Goal: Information Seeking & Learning: Learn about a topic

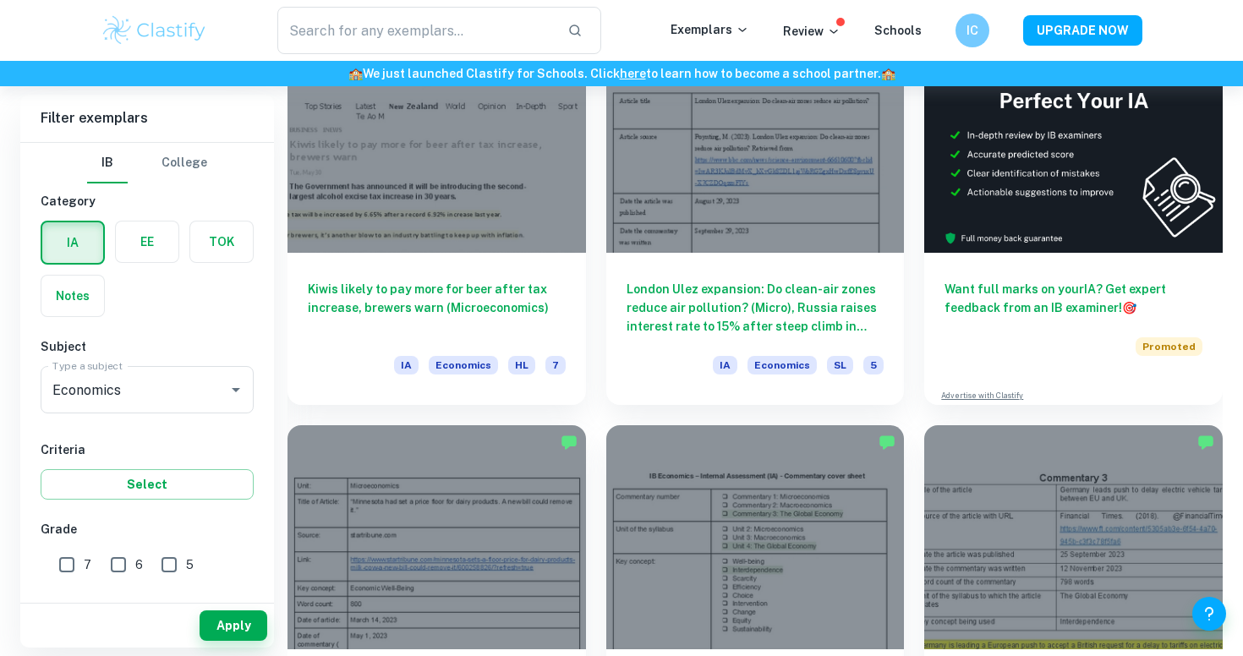
scroll to position [546, 0]
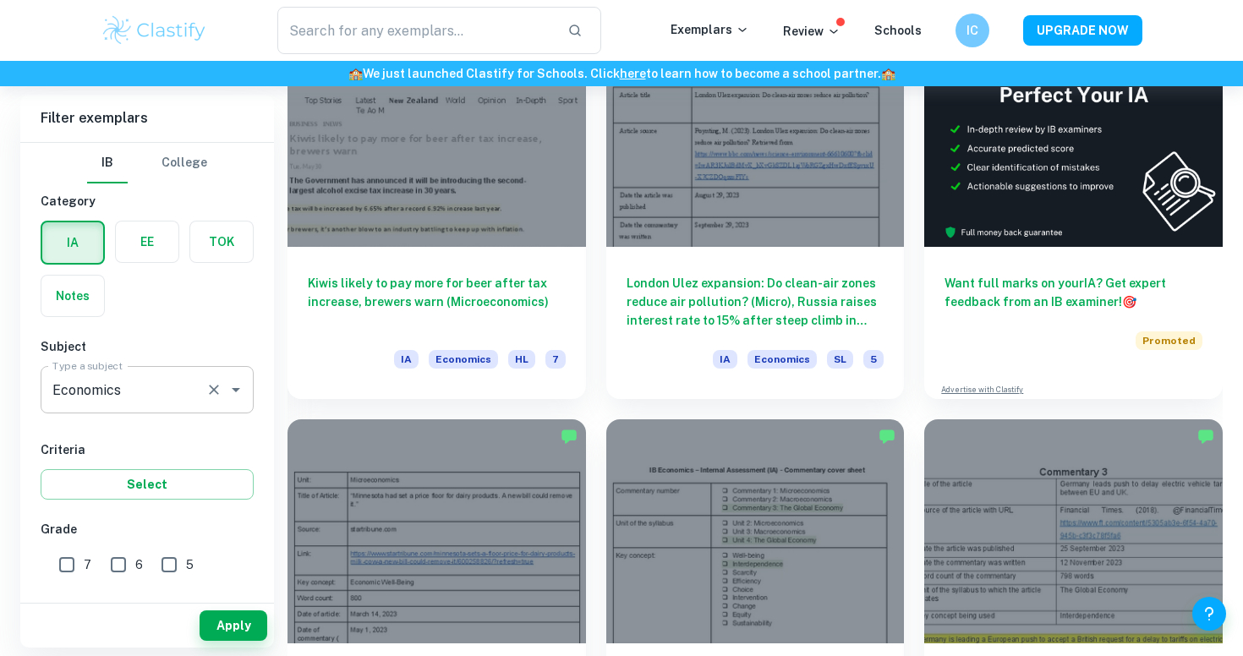
click at [173, 390] on input "Economics" at bounding box center [123, 390] width 151 height 32
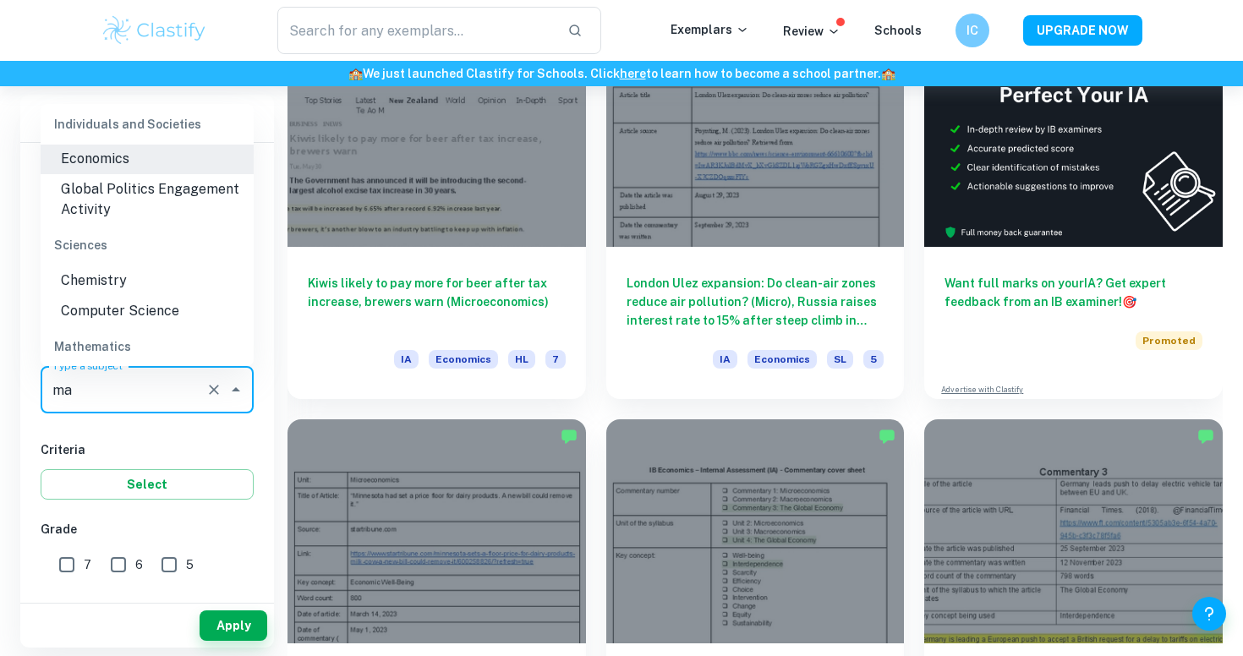
scroll to position [0, 0]
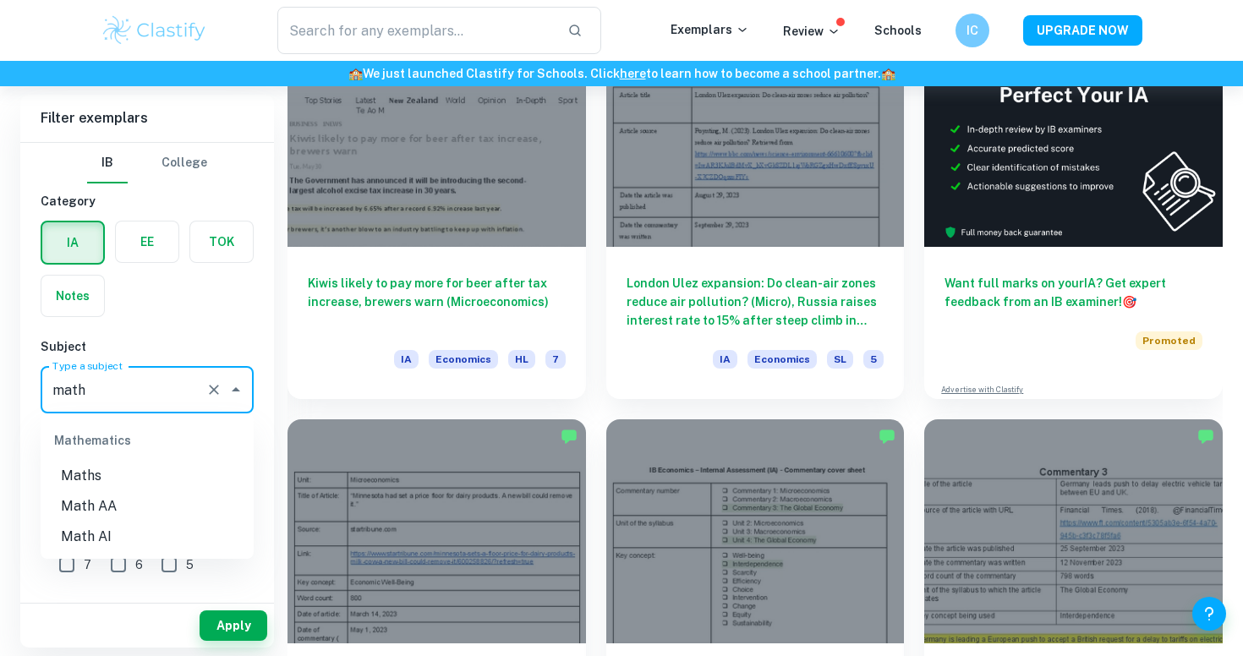
click at [102, 507] on li "Math AA" at bounding box center [147, 506] width 213 height 30
type input "Math AA"
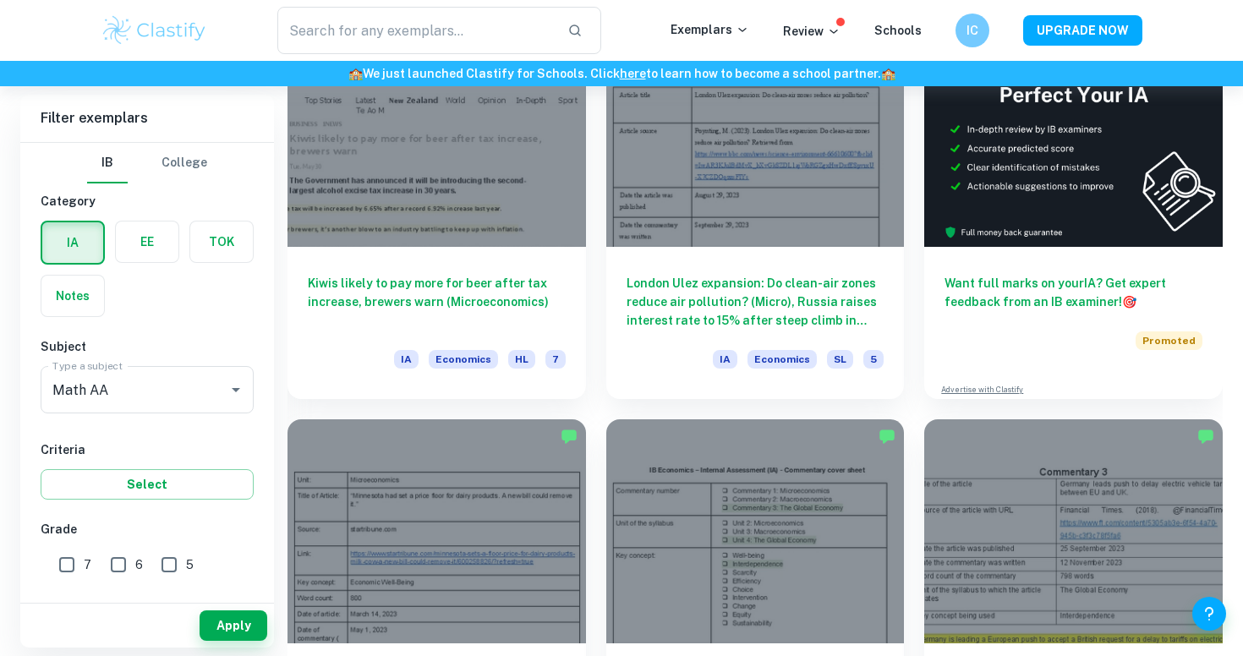
click at [224, 606] on div "Apply" at bounding box center [147, 626] width 254 height 44
click at [222, 627] on button "Apply" at bounding box center [234, 626] width 68 height 30
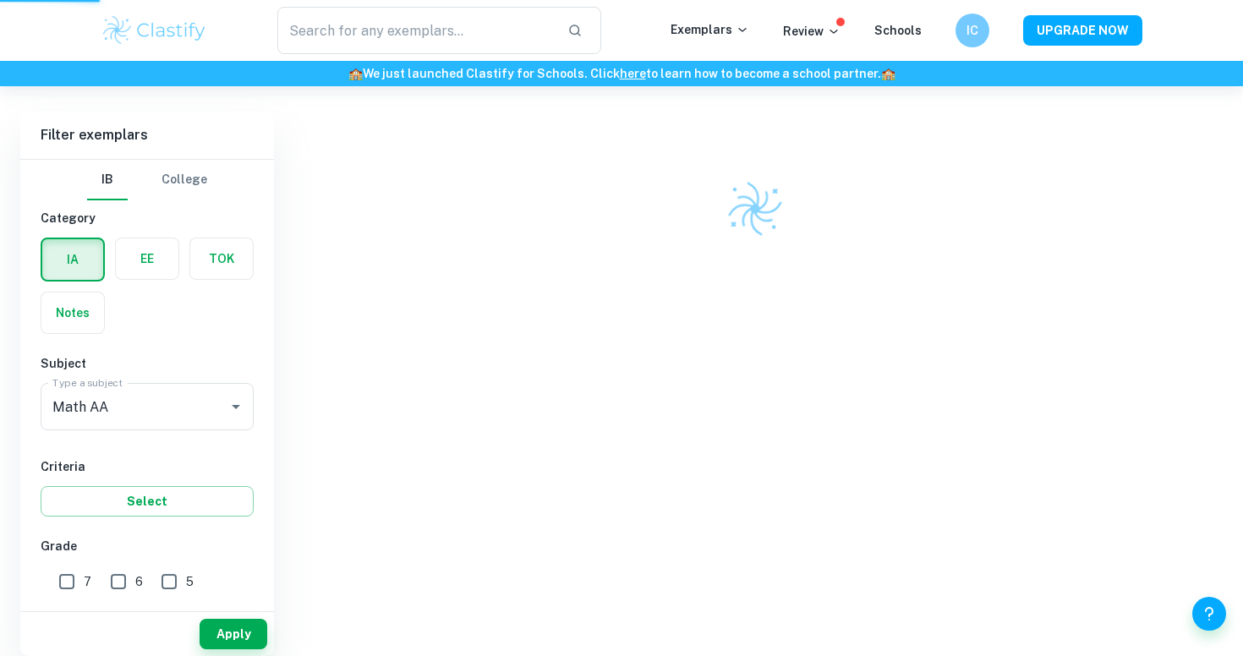
scroll to position [441, 0]
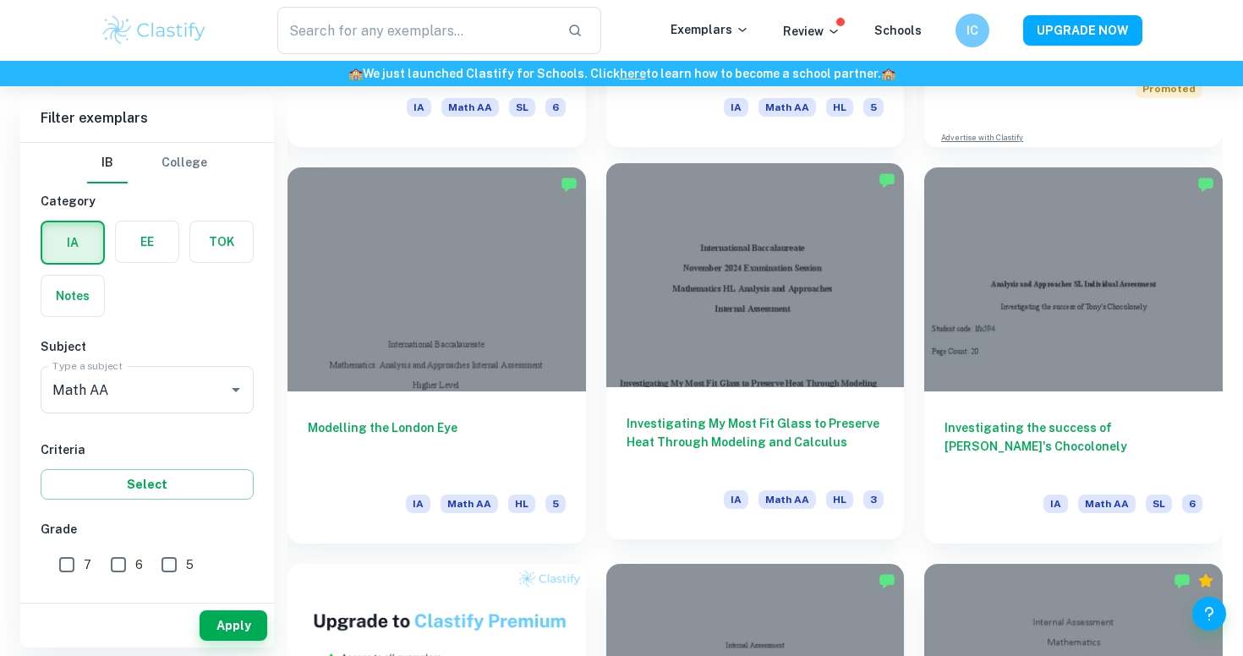
scroll to position [864, 0]
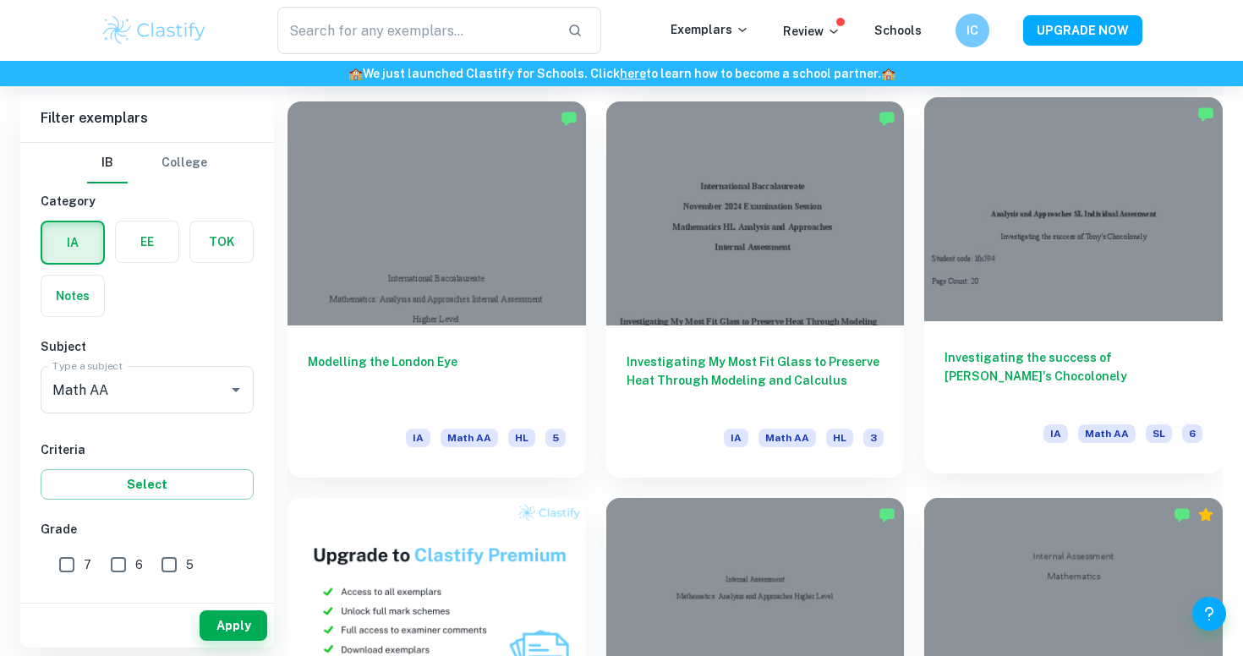
click at [1012, 376] on h6 "Investigating the success of Tony's Chocolonely" at bounding box center [1074, 376] width 258 height 56
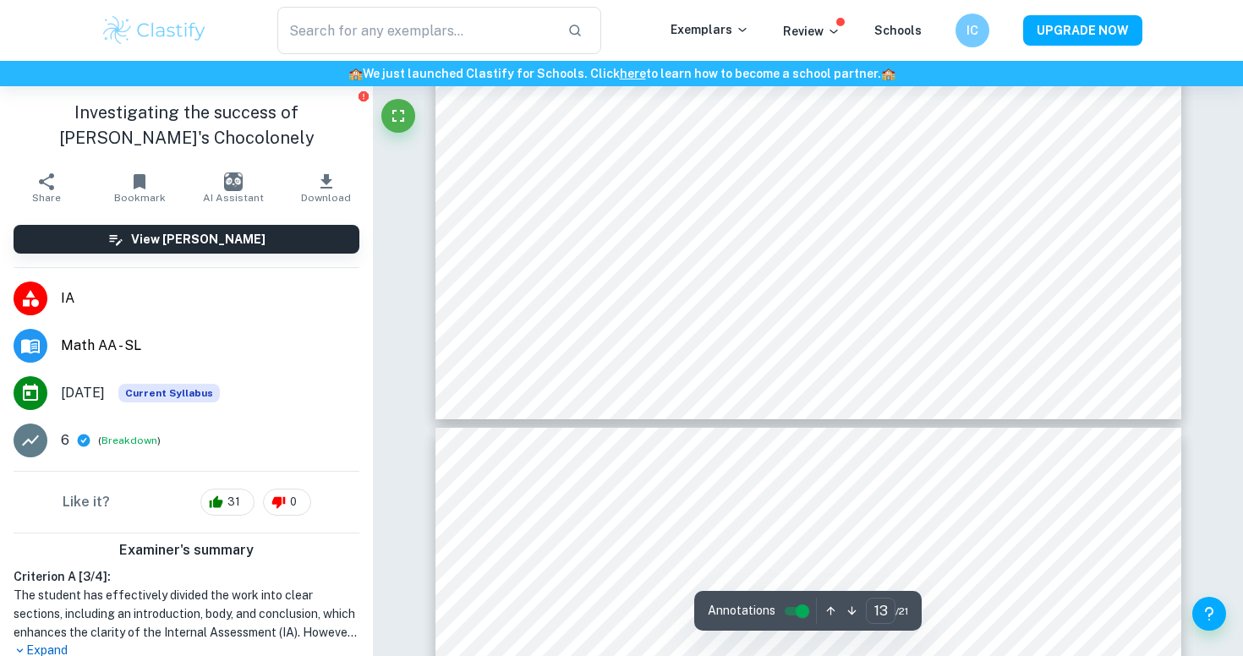
type input "14"
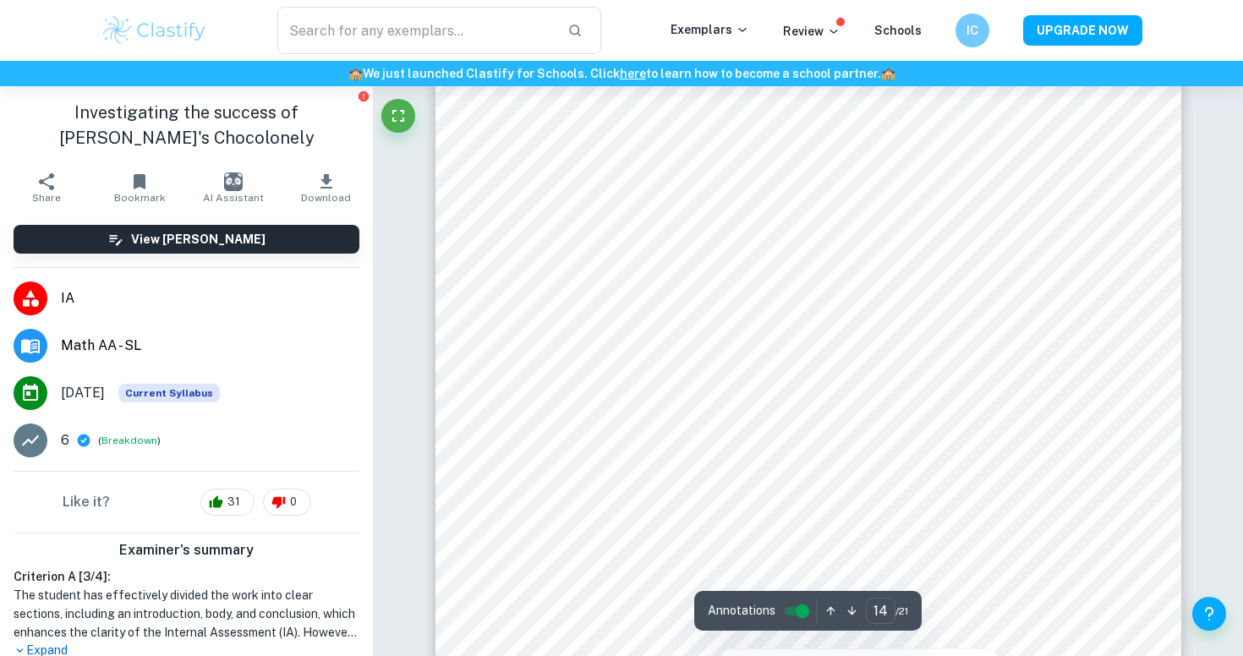
scroll to position [14525, 0]
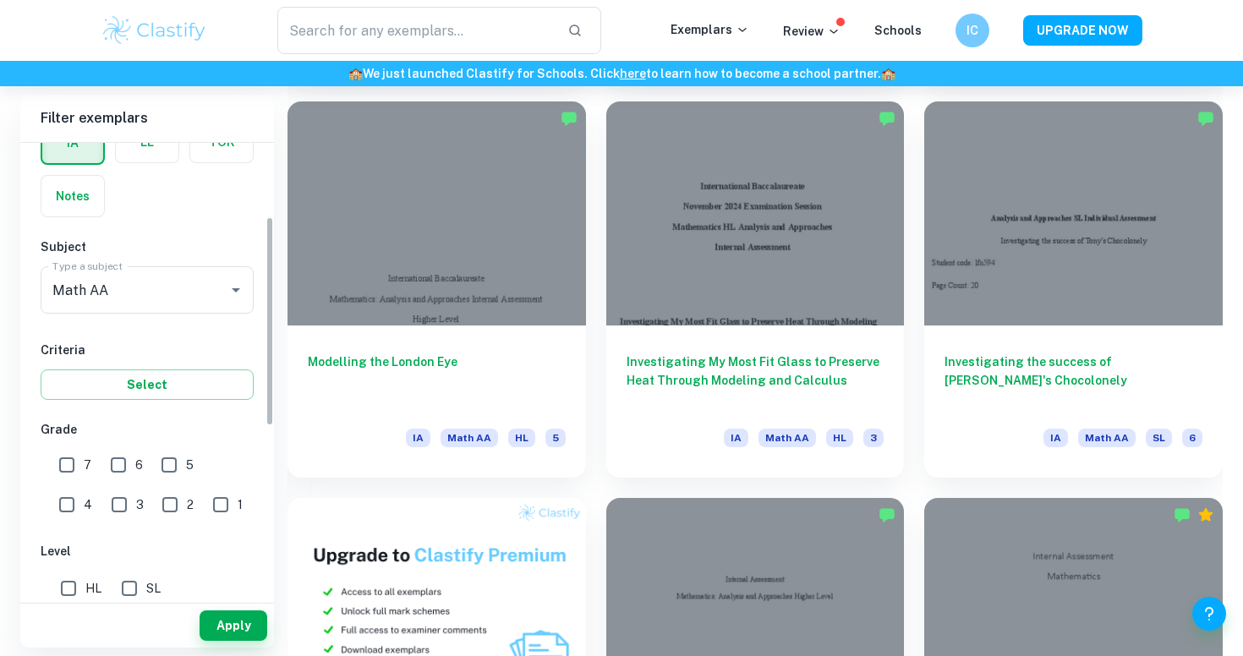
scroll to position [334, 0]
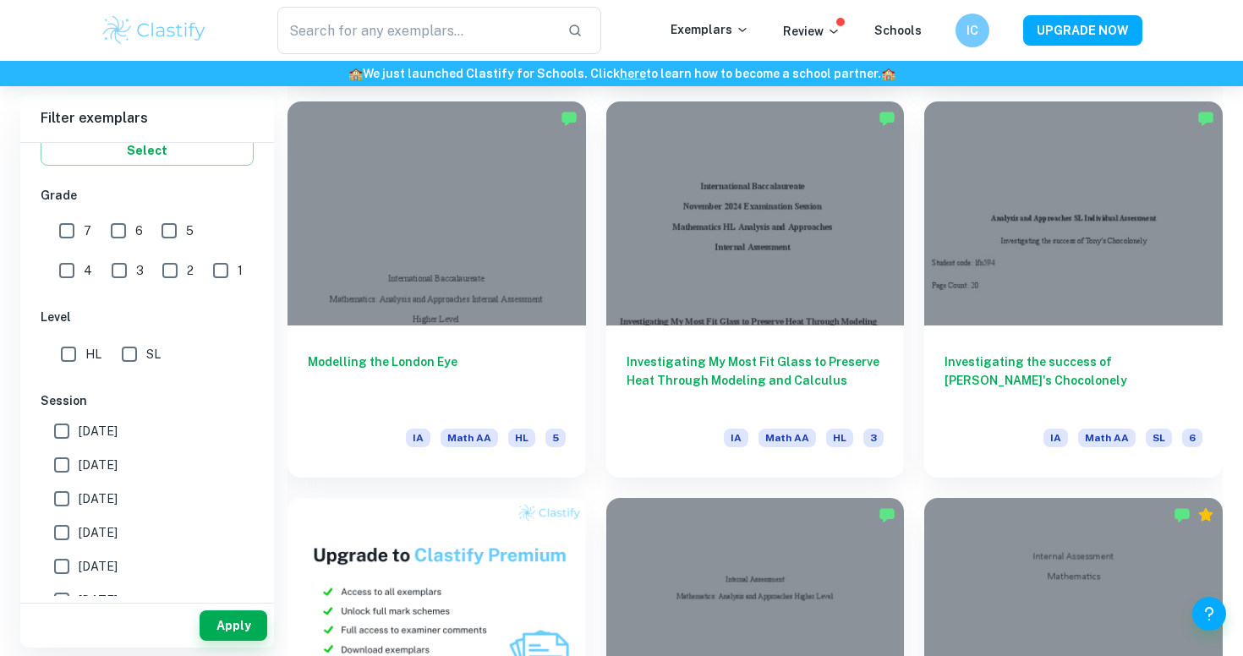
click at [64, 360] on input "HL" at bounding box center [69, 354] width 34 height 34
checkbox input "true"
click at [250, 612] on button "Apply" at bounding box center [234, 626] width 68 height 30
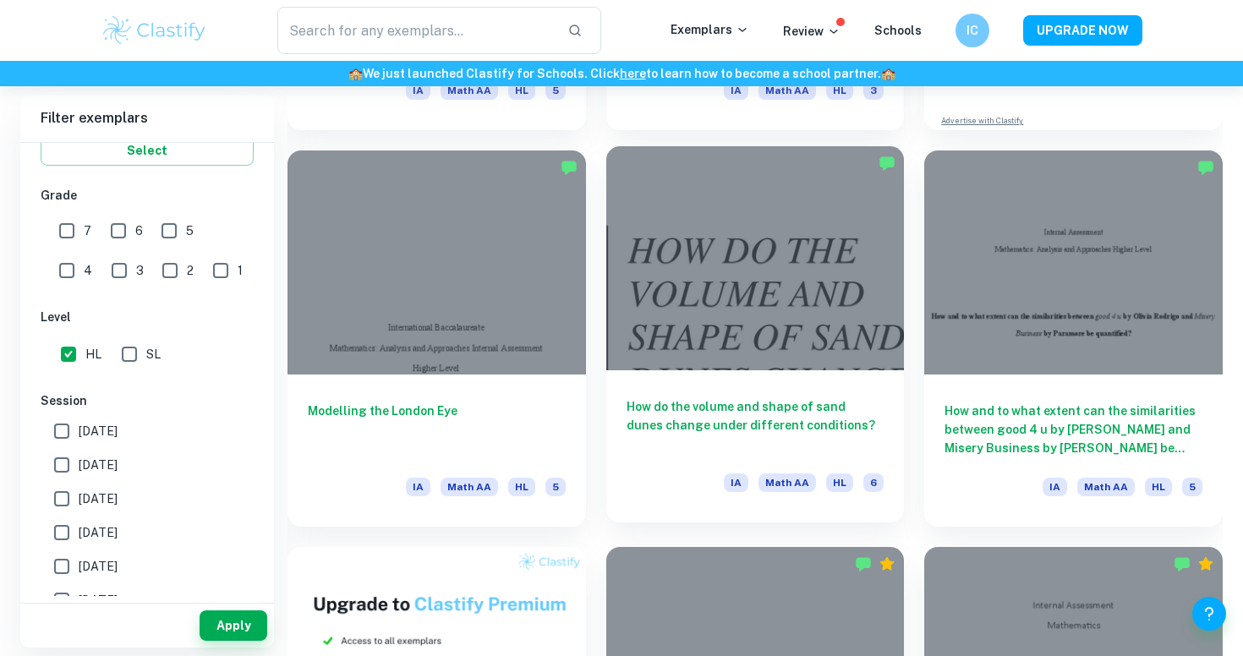
scroll to position [782, 0]
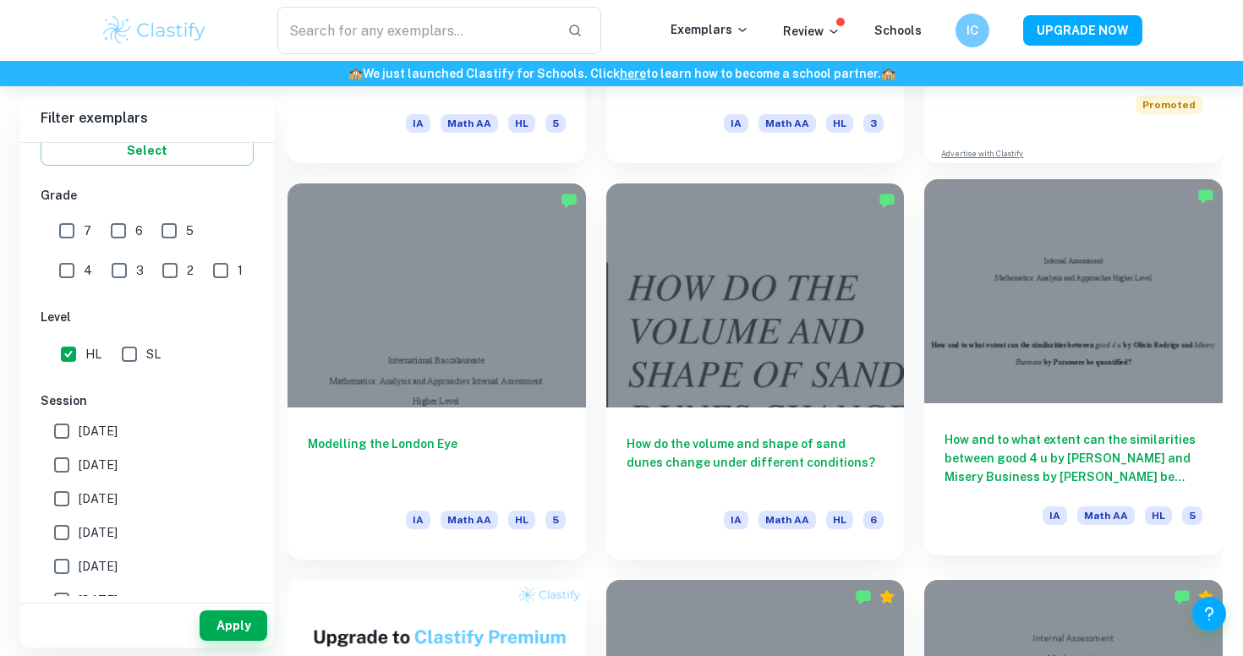
click at [963, 474] on h6 "How and to what extent can the similarities between good 4 u by Olivia Rodrigo …" at bounding box center [1074, 458] width 258 height 56
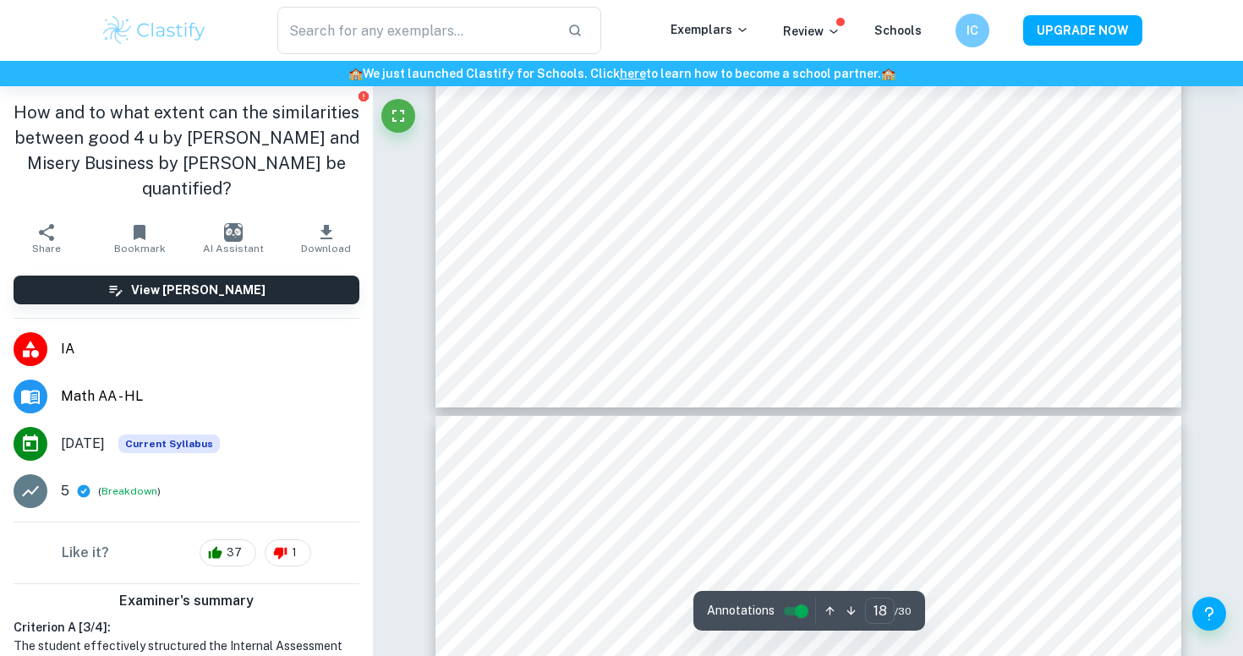
type input "19"
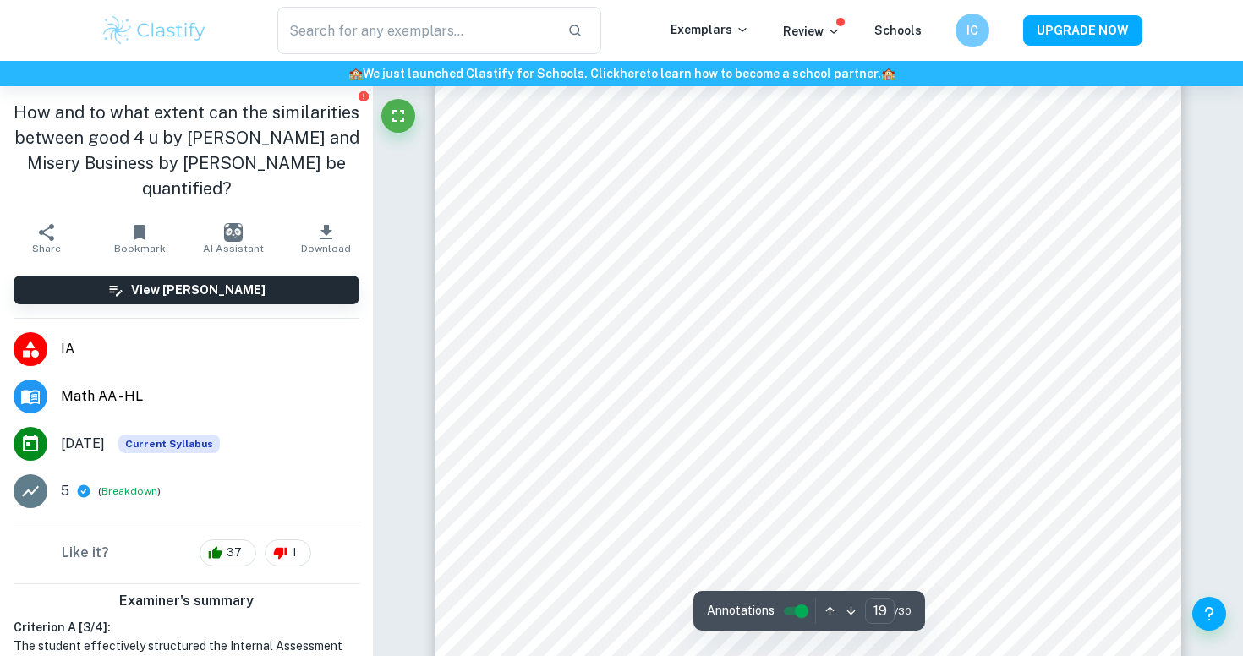
scroll to position [18569, 0]
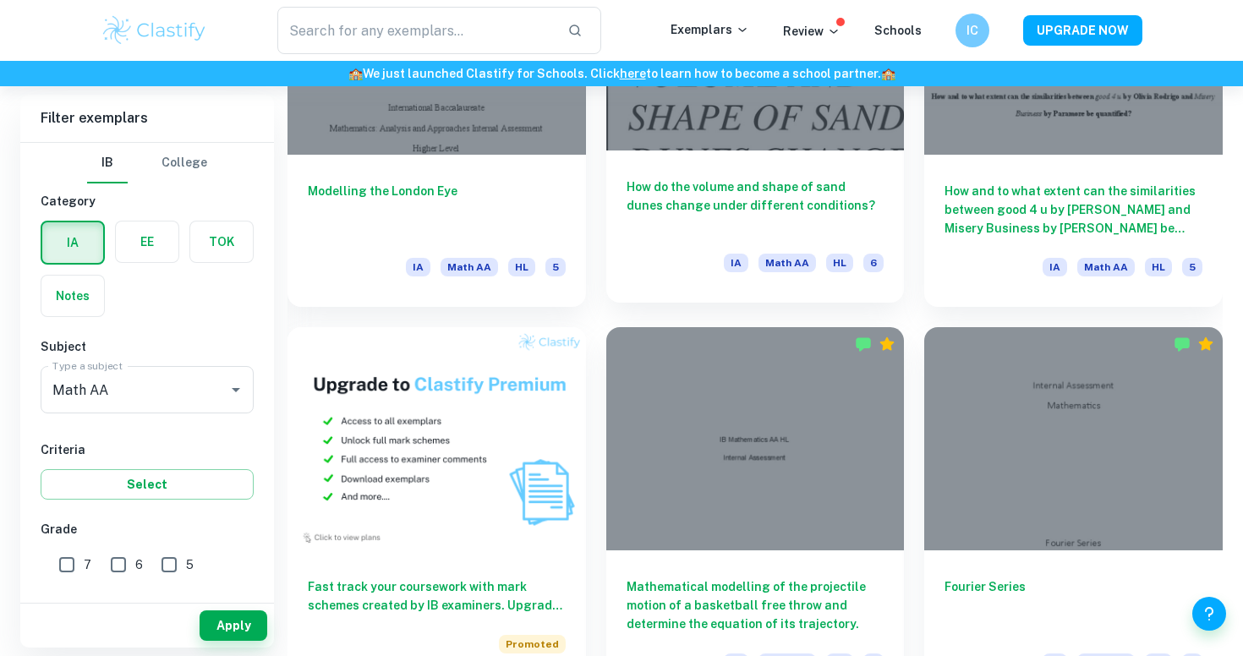
scroll to position [1072, 0]
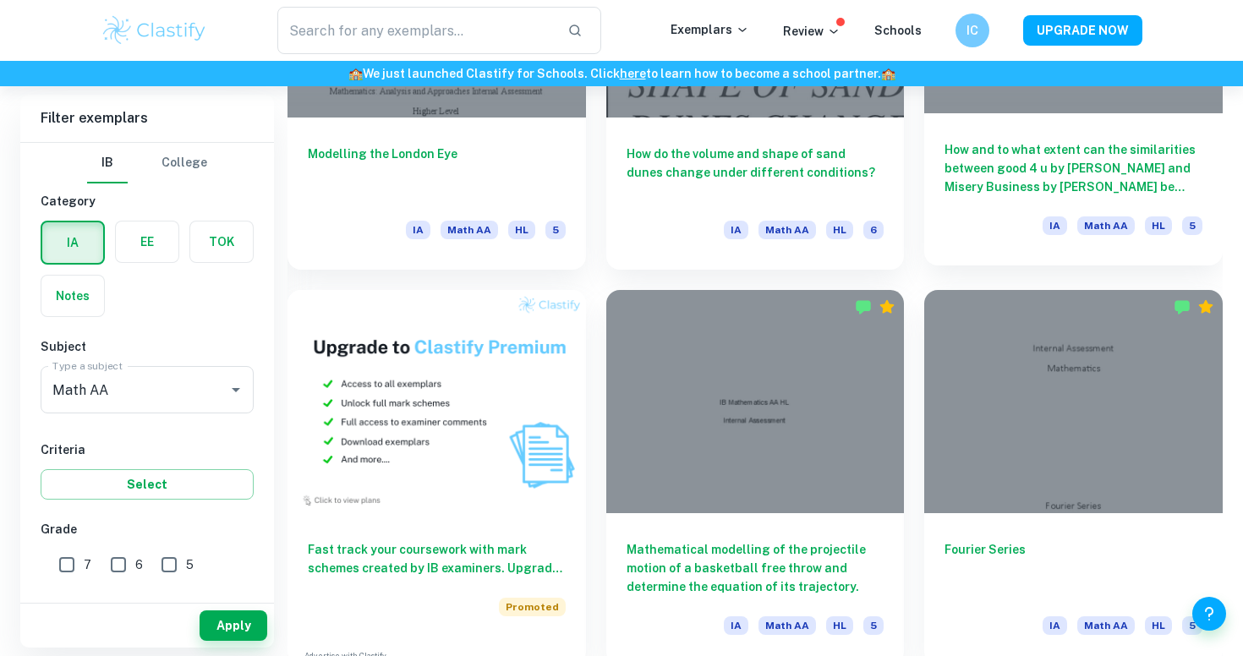
click at [1075, 168] on h6 "How and to what extent can the similarities between good 4 u by Olivia Rodrigo …" at bounding box center [1074, 168] width 258 height 56
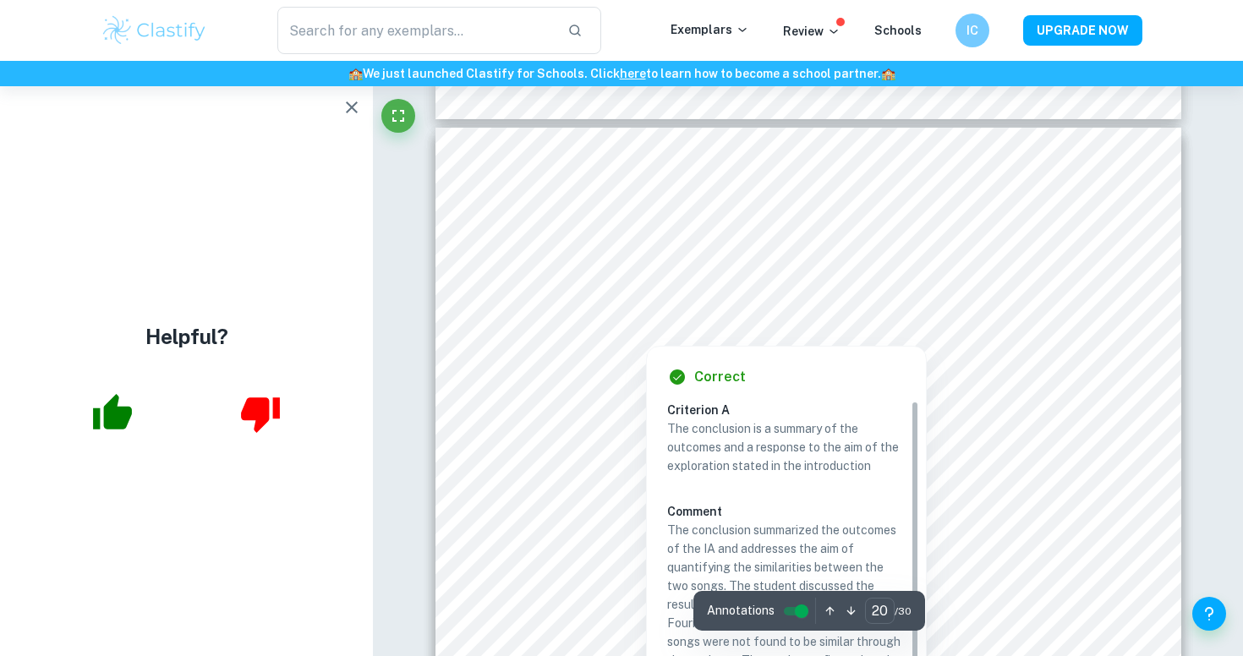
scroll to position [19001, 0]
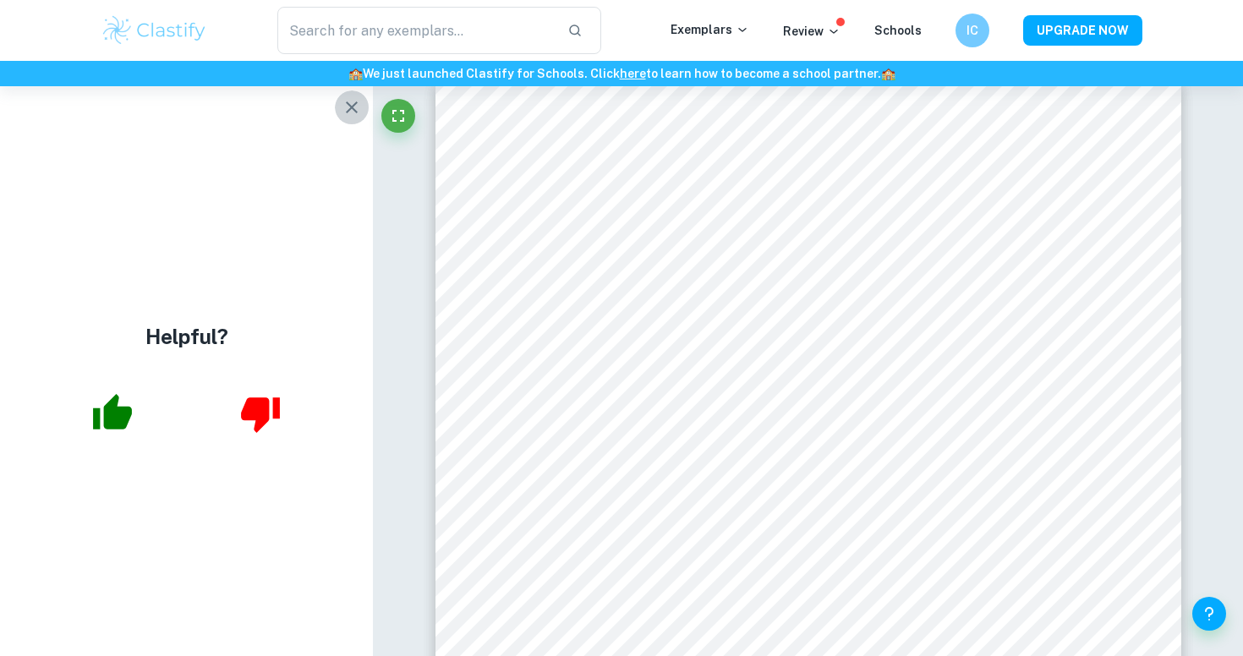
click at [348, 96] on button "button" at bounding box center [352, 107] width 34 height 34
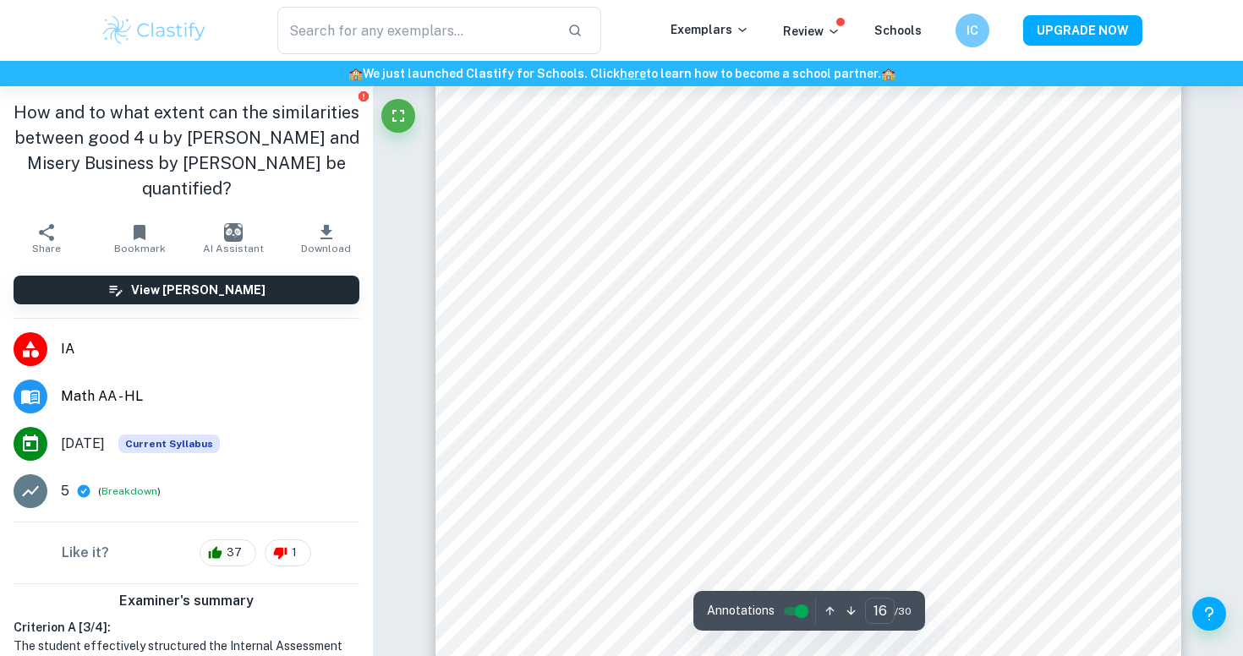
scroll to position [15333, 0]
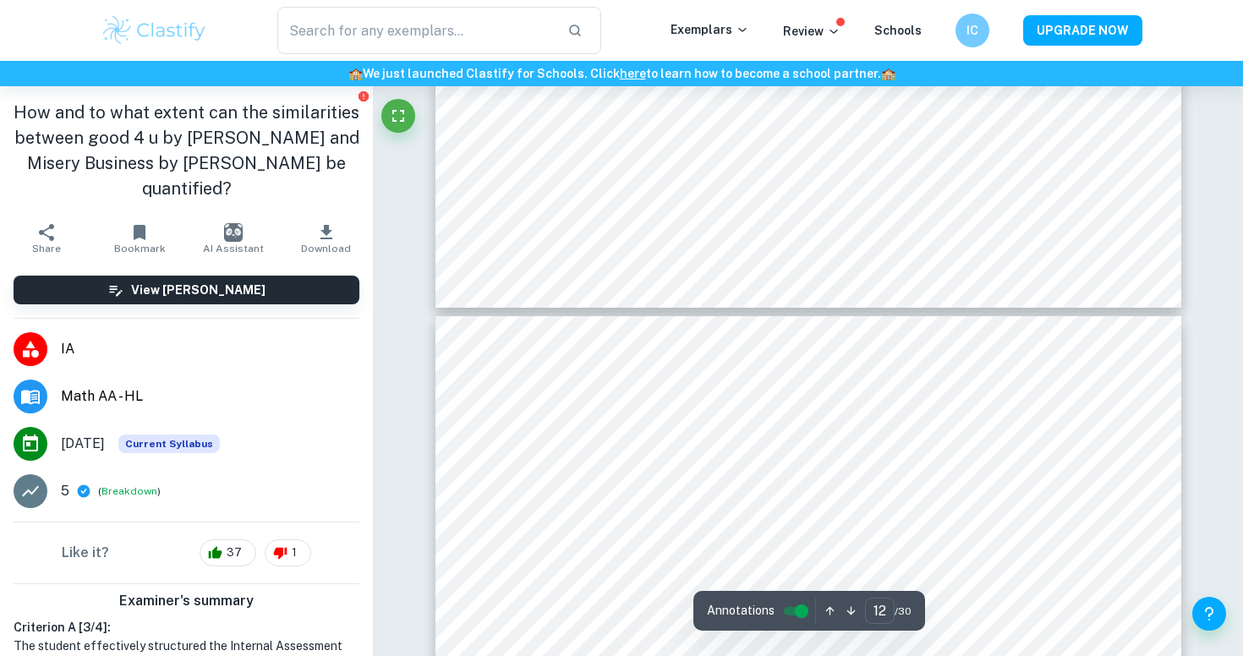
type input "11"
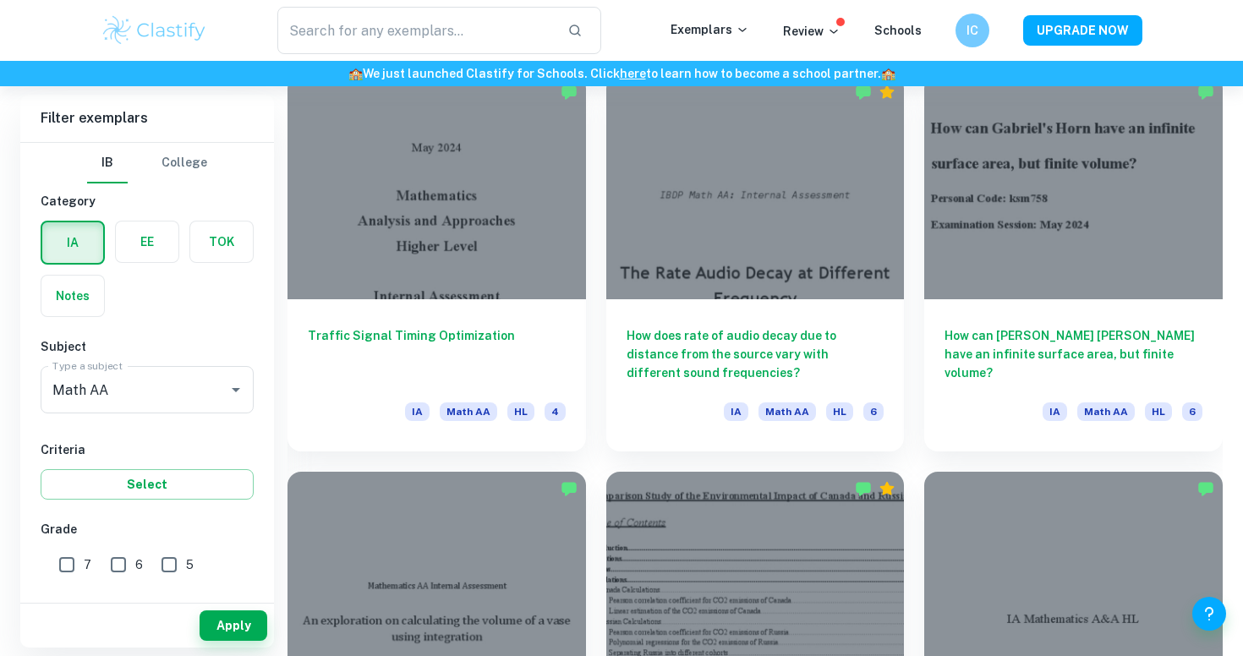
scroll to position [1657, 0]
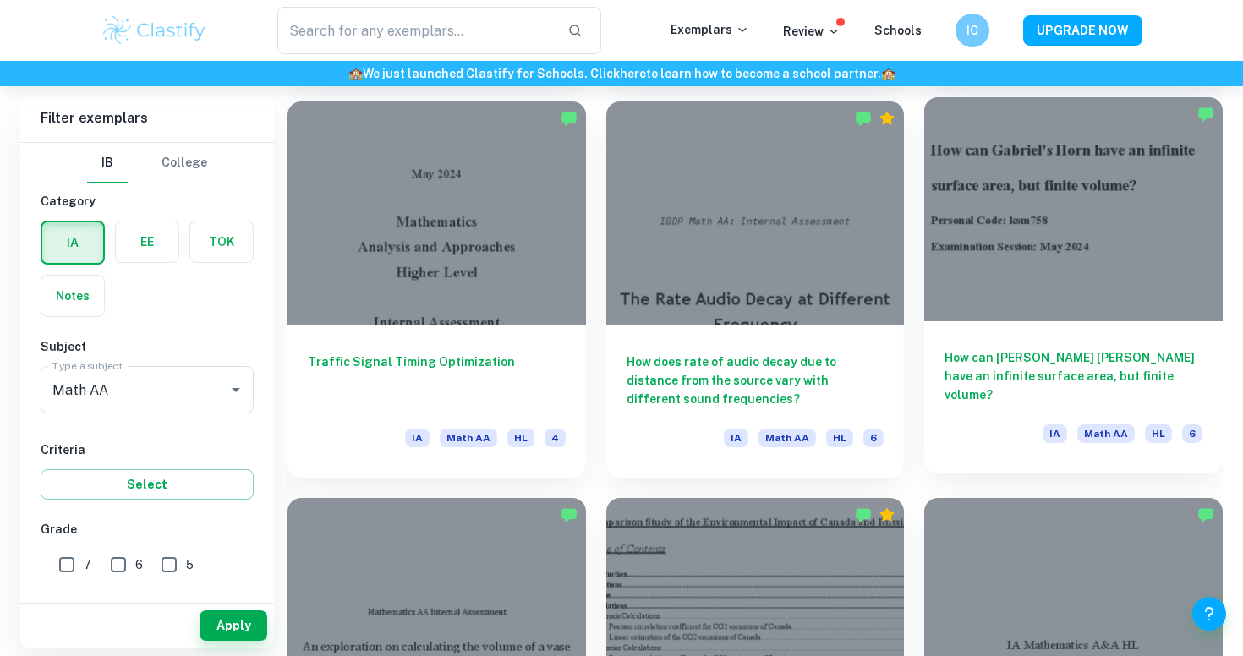
click at [1000, 329] on div "How can Gabriel's Horn have an infinite surface area, but finite volume? IA Mat…" at bounding box center [1073, 397] width 299 height 152
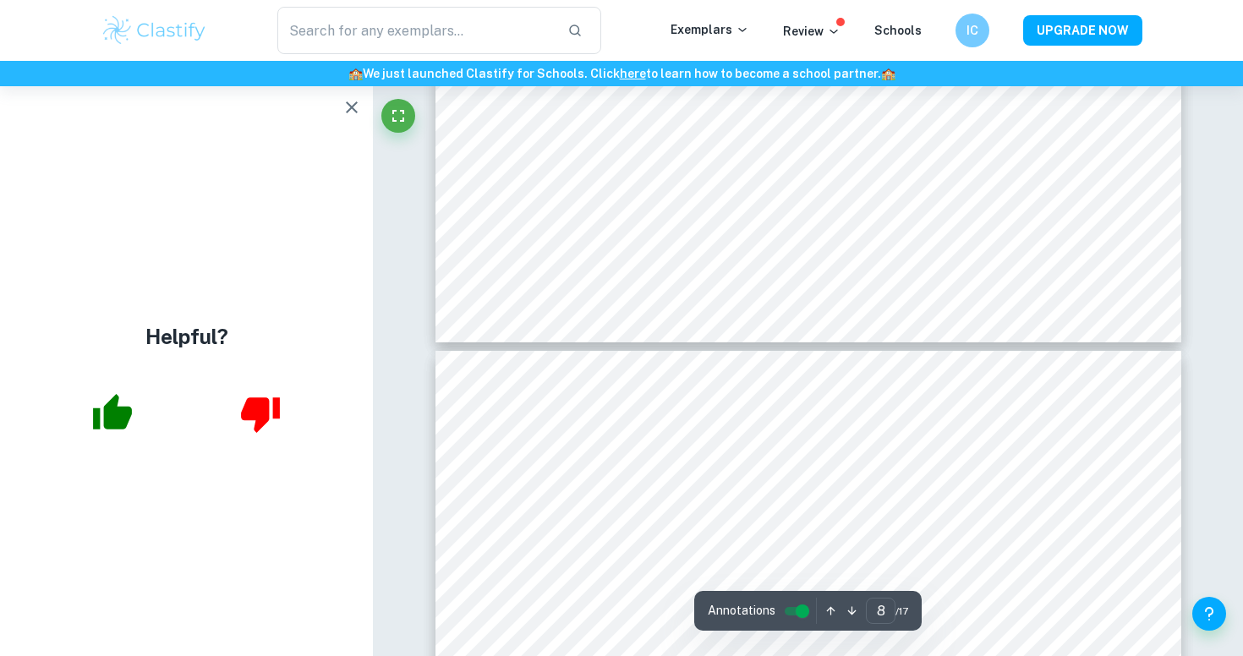
type input "7"
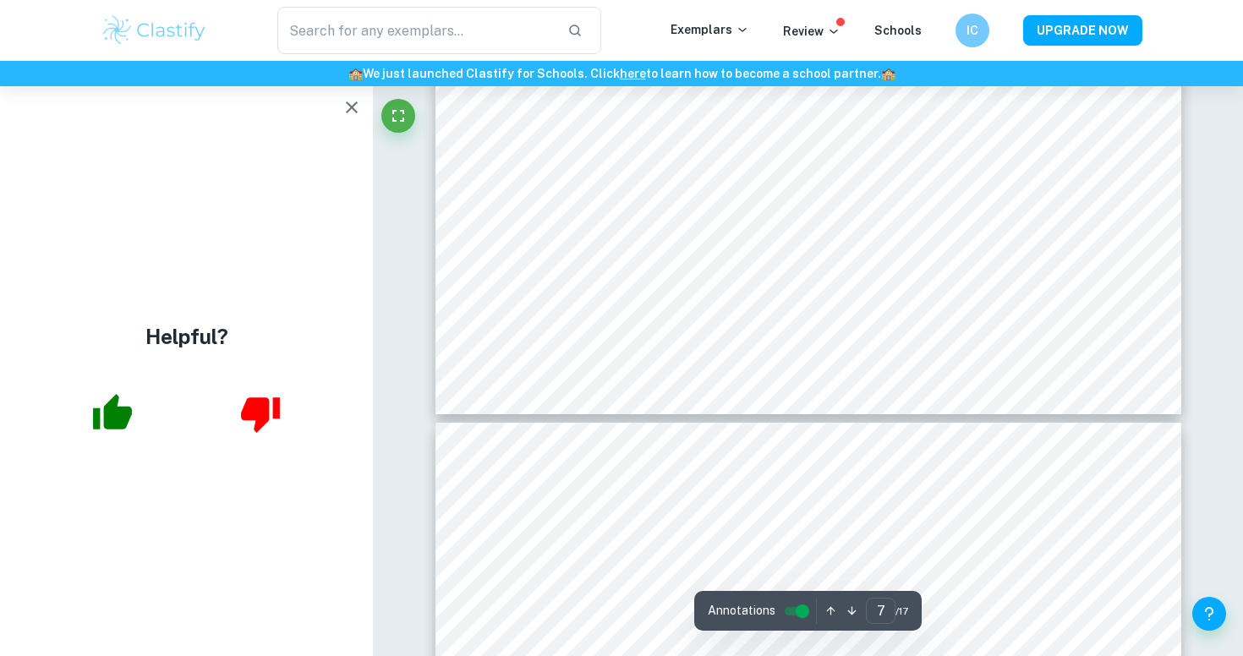
scroll to position [6555, 0]
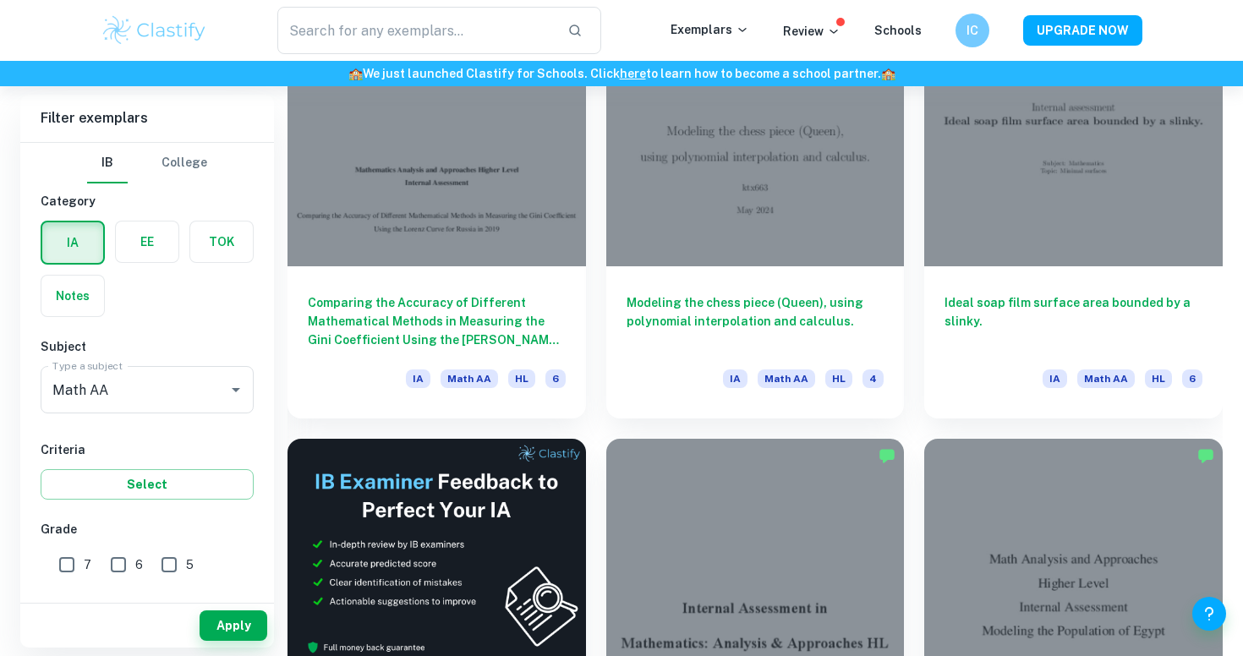
scroll to position [2530, 0]
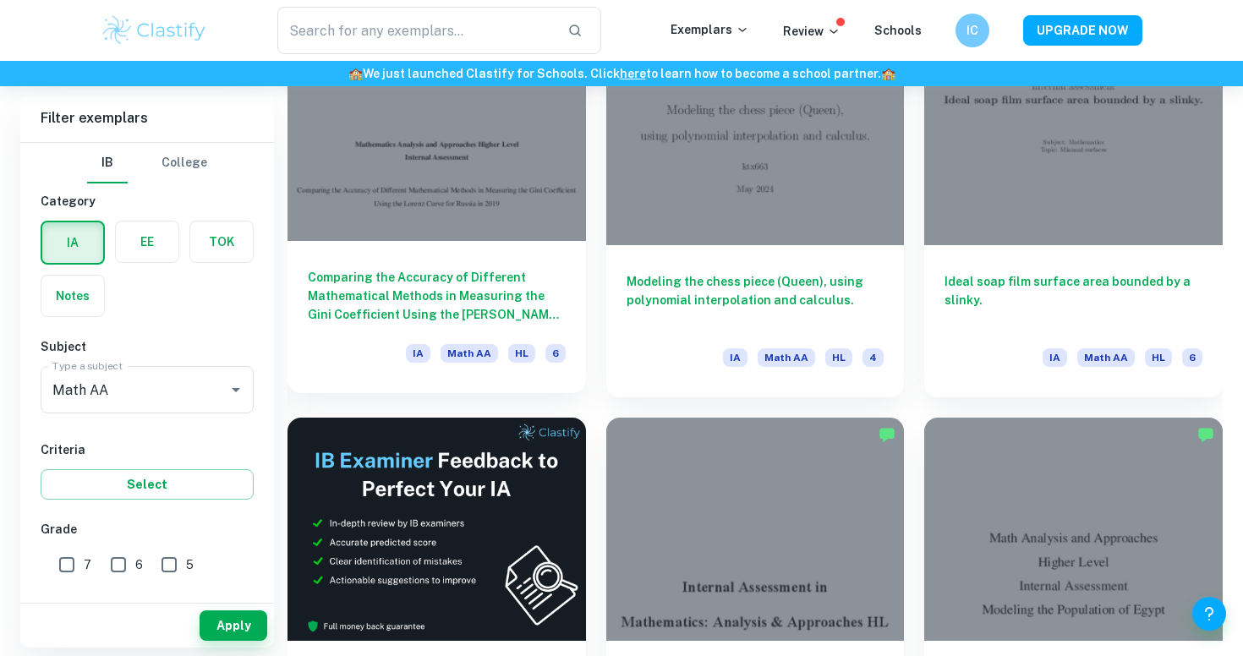
drag, startPoint x: 606, startPoint y: 236, endPoint x: 496, endPoint y: 238, distance: 110.0
click at [496, 238] on div at bounding box center [437, 128] width 299 height 223
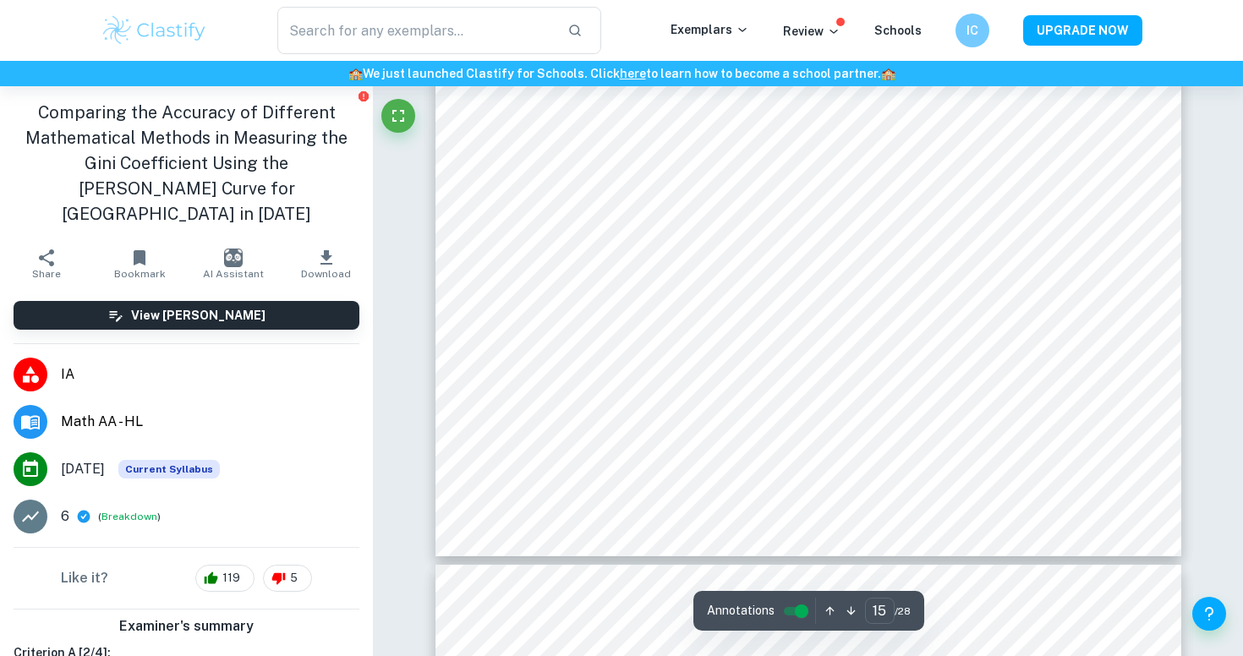
type input "16"
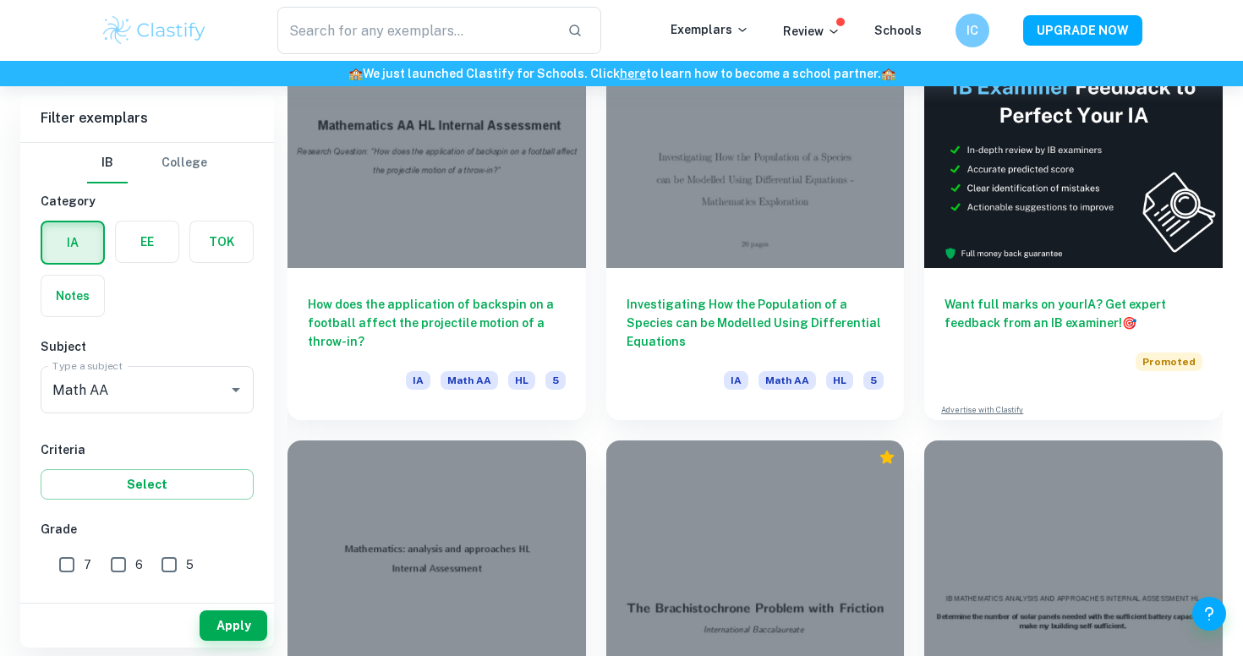
scroll to position [19538, 0]
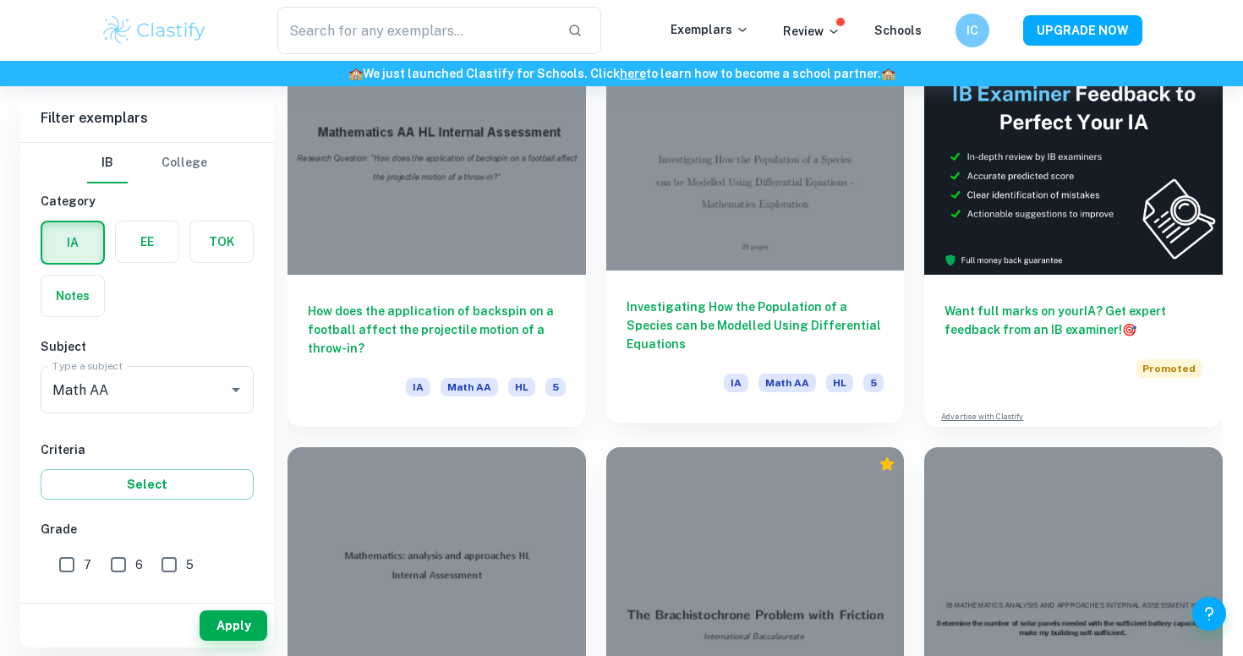
click at [828, 340] on h6 "Investigating How the Population of a Species can be Modelled Using Differentia…" at bounding box center [756, 326] width 258 height 56
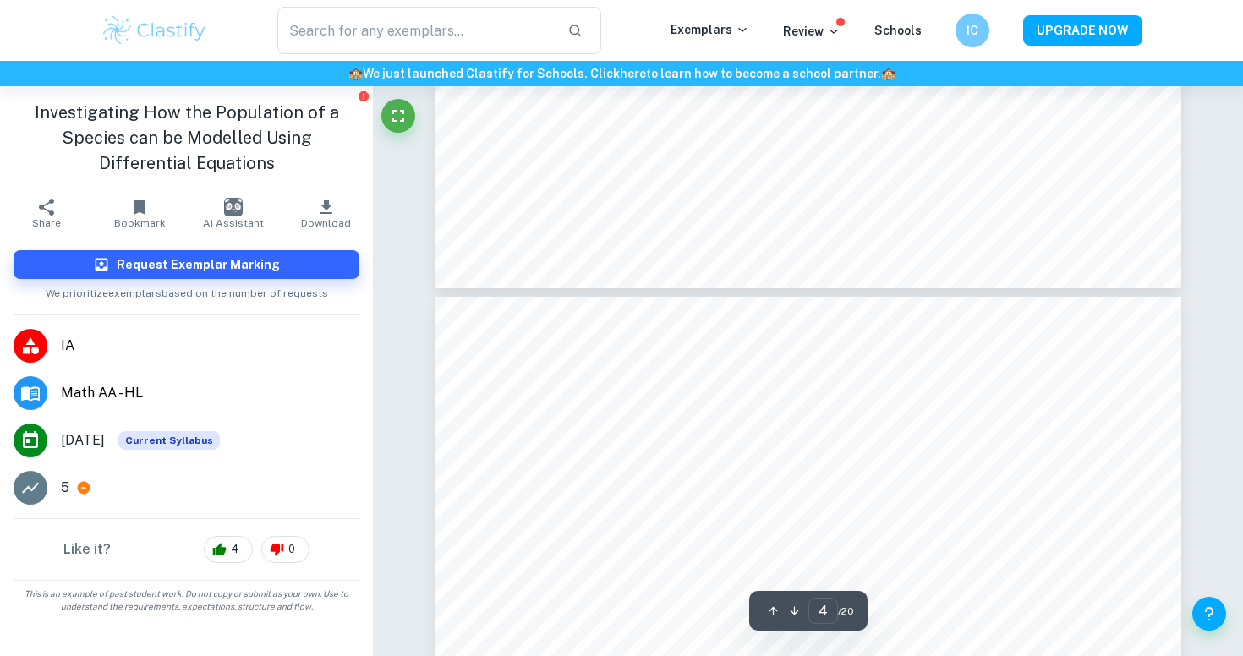
scroll to position [2965, 0]
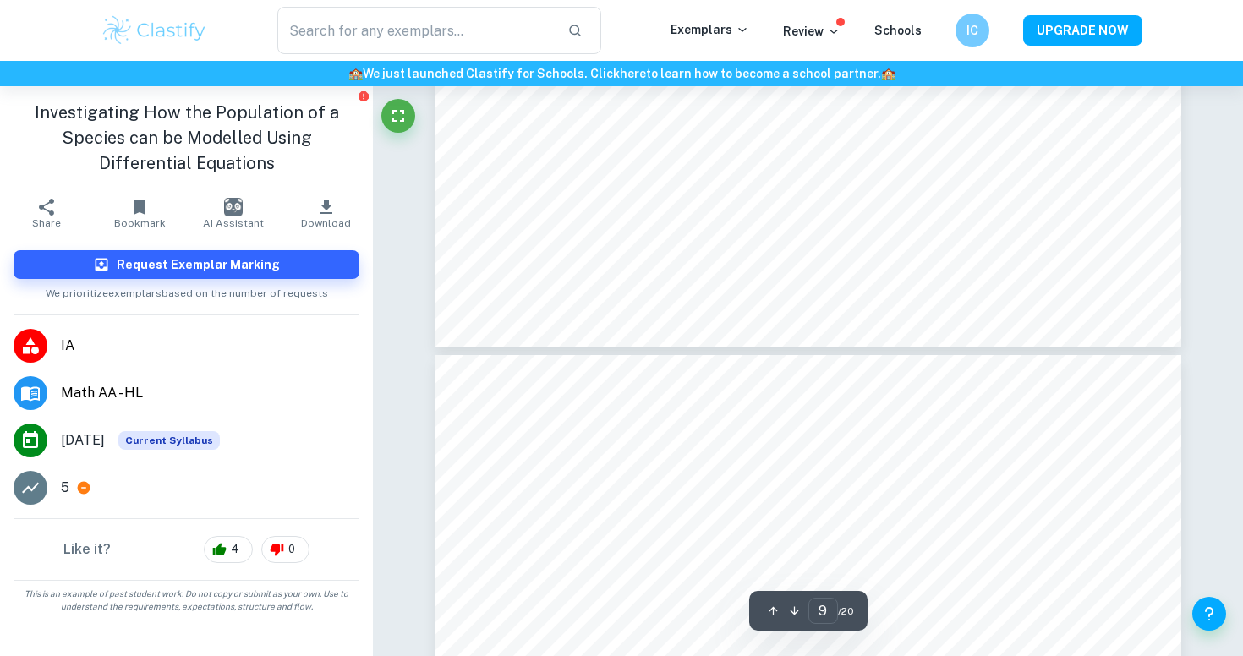
type input "10"
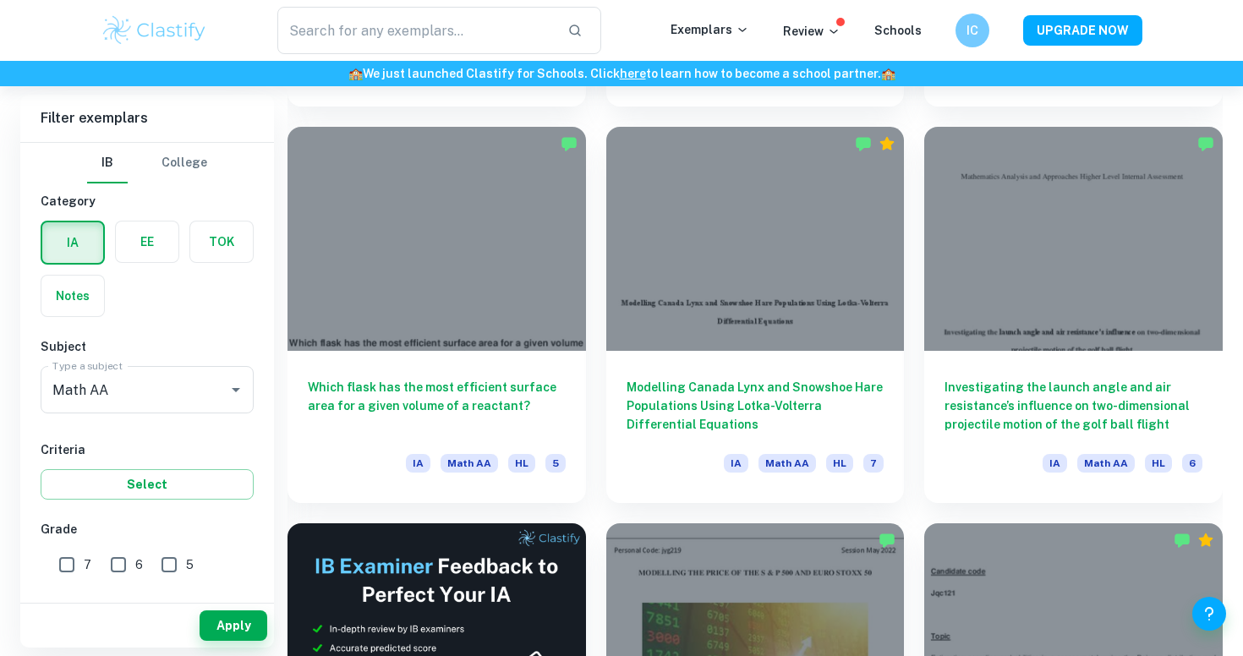
scroll to position [8757, 0]
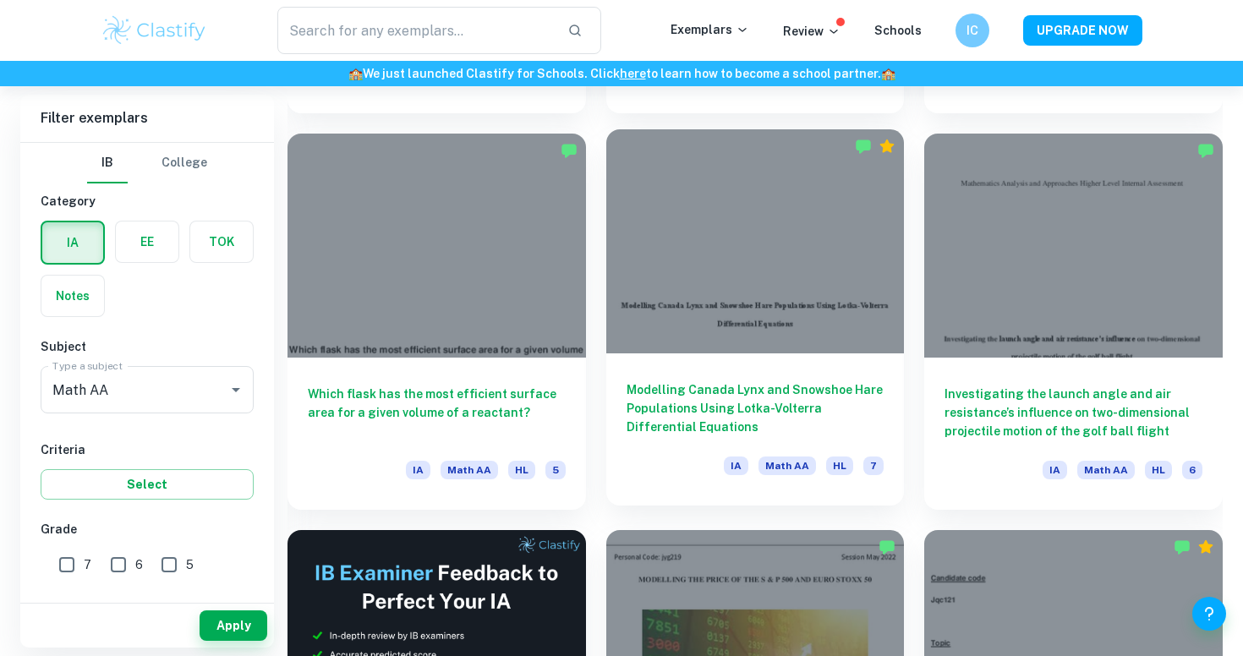
click at [883, 399] on h6 "Modelling Canada Lynx and Snowshoe Hare Populations Using Lotka-Volterra Differ…" at bounding box center [756, 409] width 258 height 56
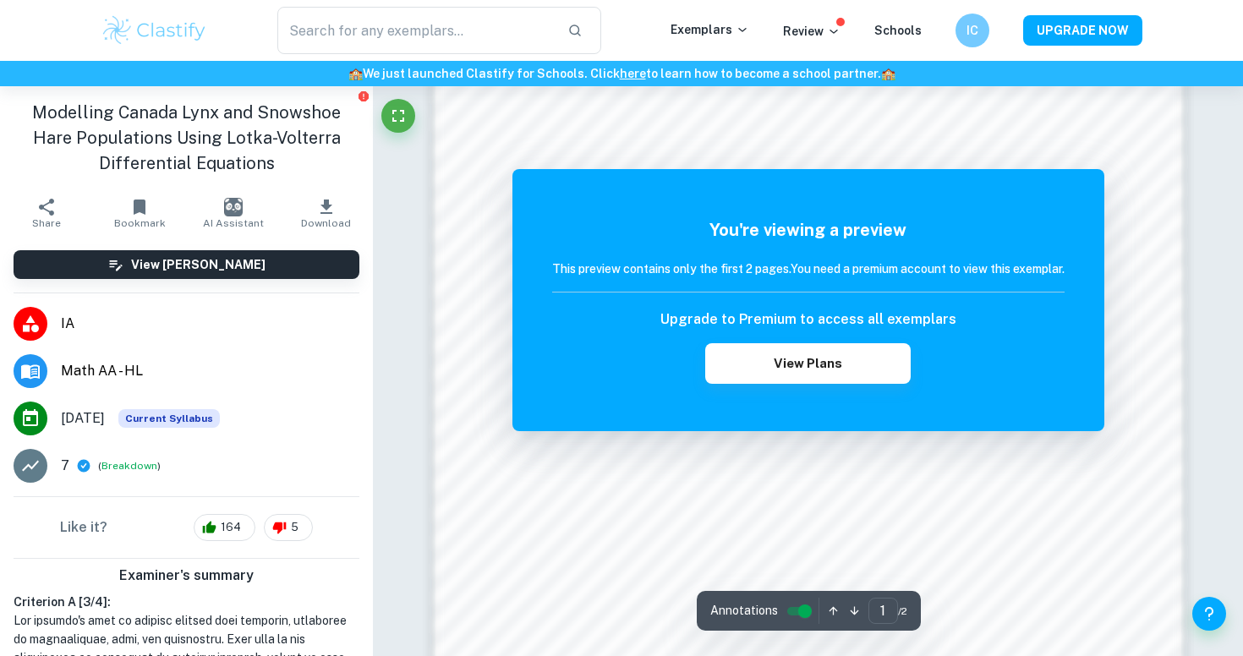
scroll to position [1502, 0]
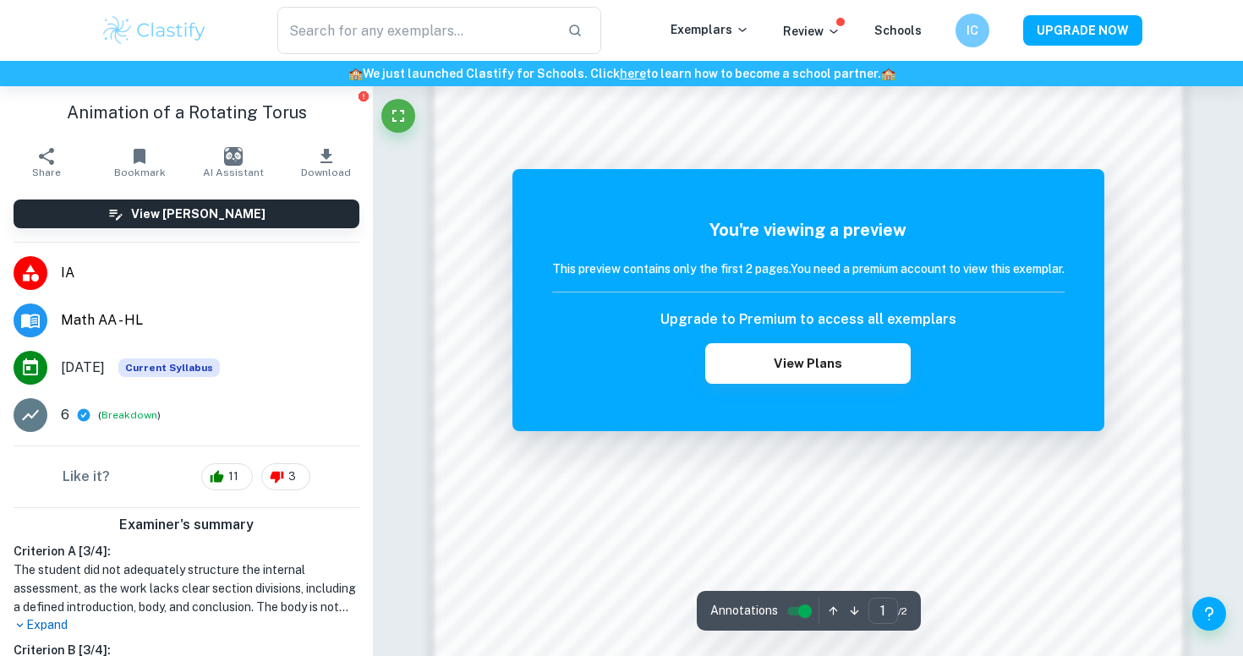
scroll to position [1218, 0]
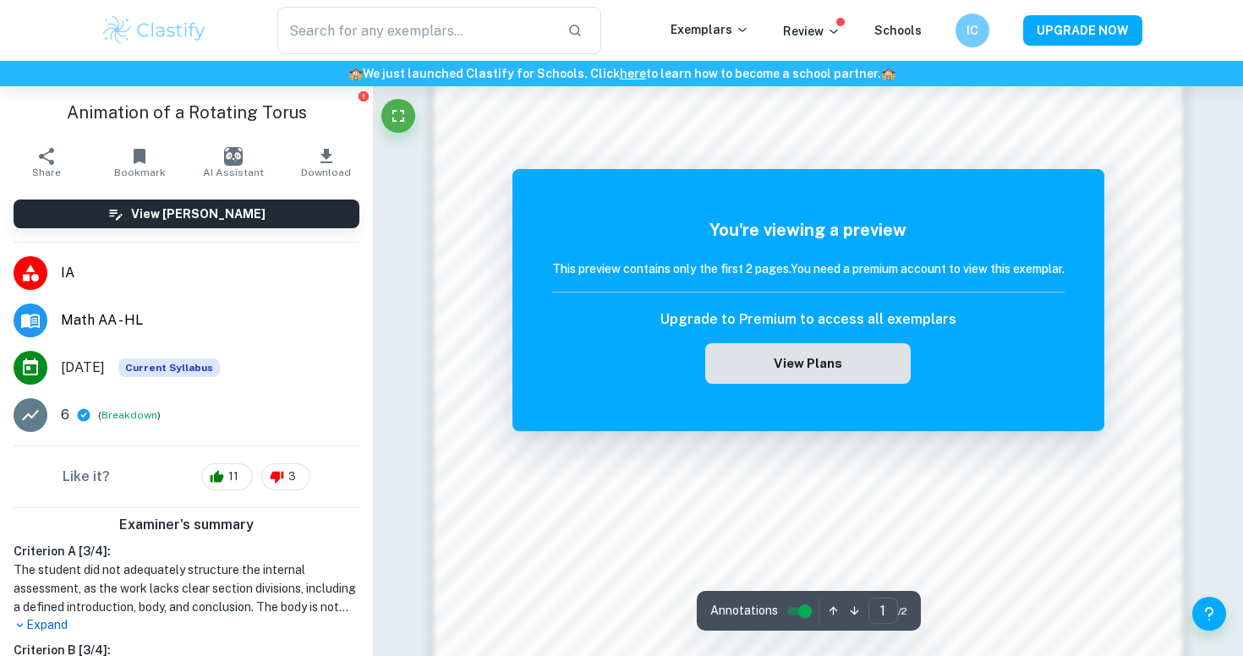
click at [875, 363] on button "View Plans" at bounding box center [807, 363] width 205 height 41
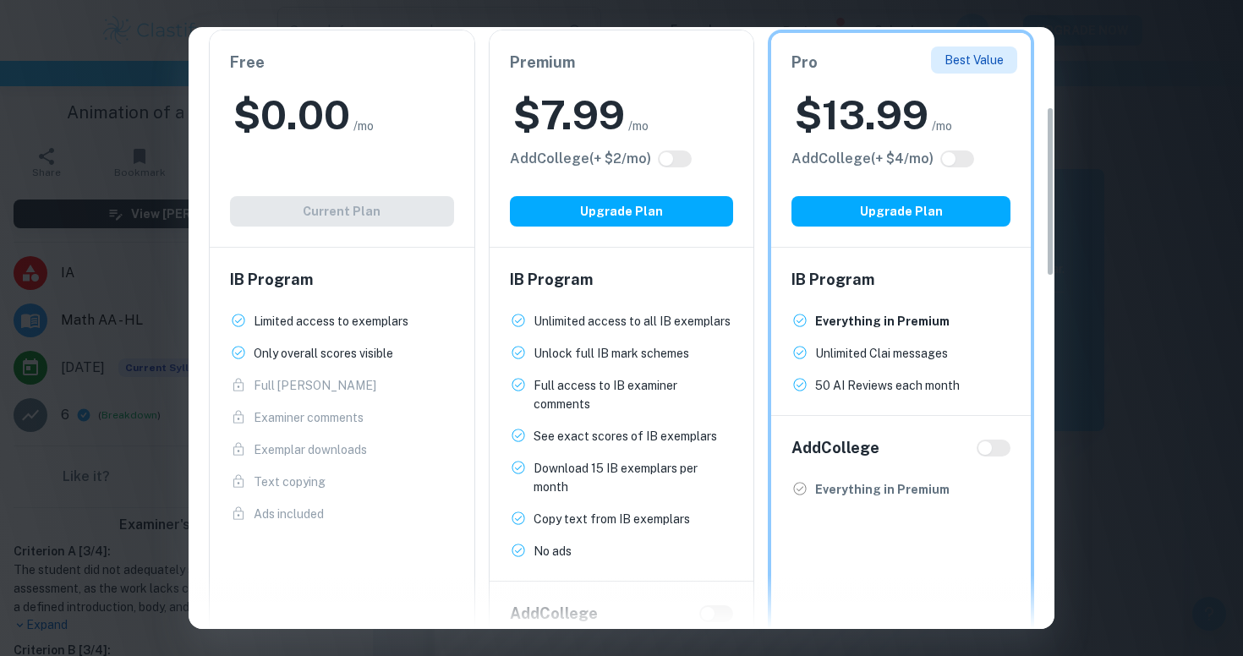
scroll to position [311, 0]
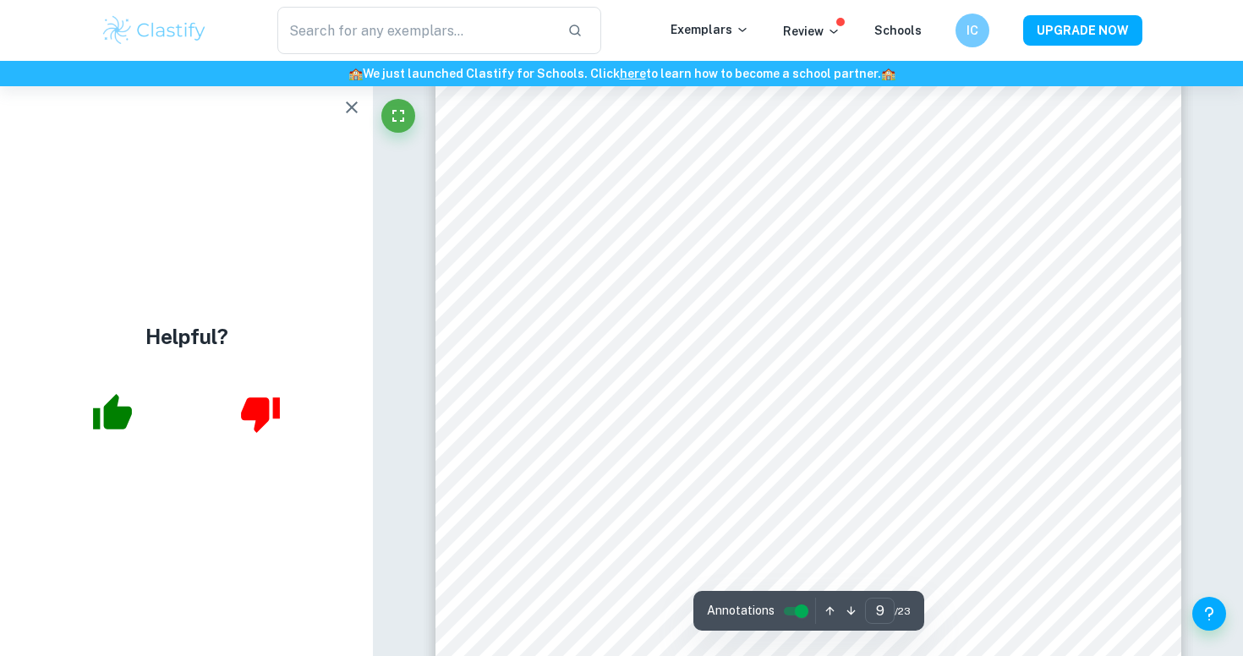
scroll to position [8957, 0]
click at [356, 111] on icon "button" at bounding box center [352, 107] width 12 height 12
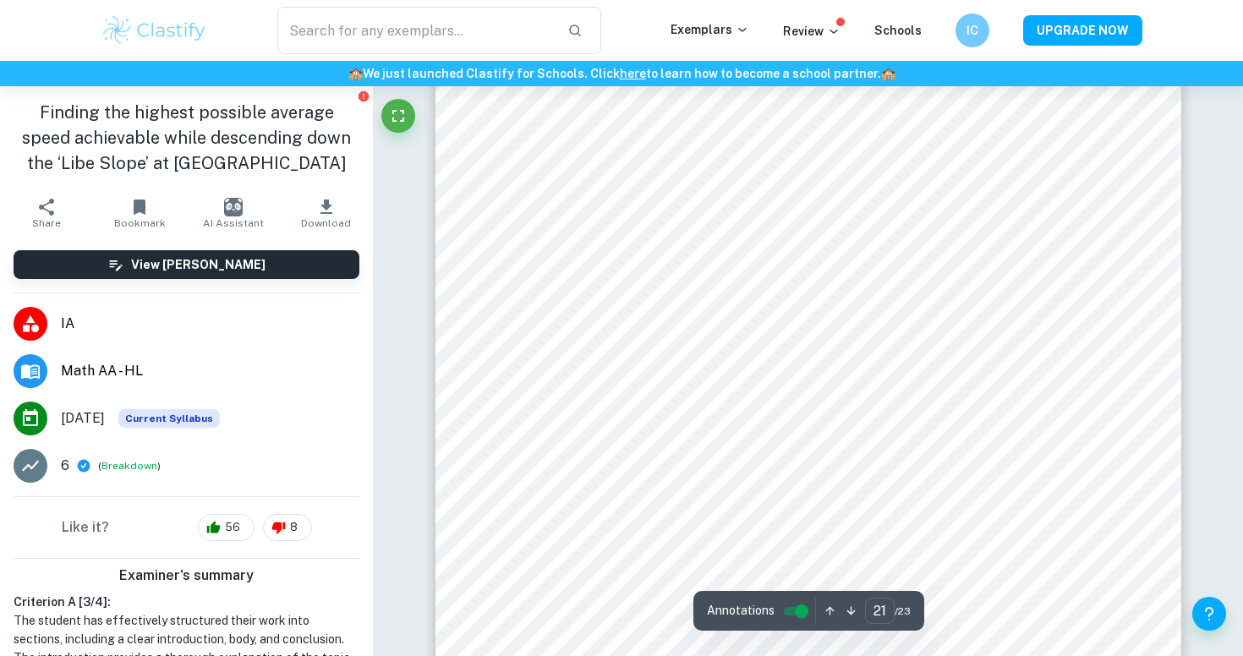
scroll to position [22338, 0]
type input "22"
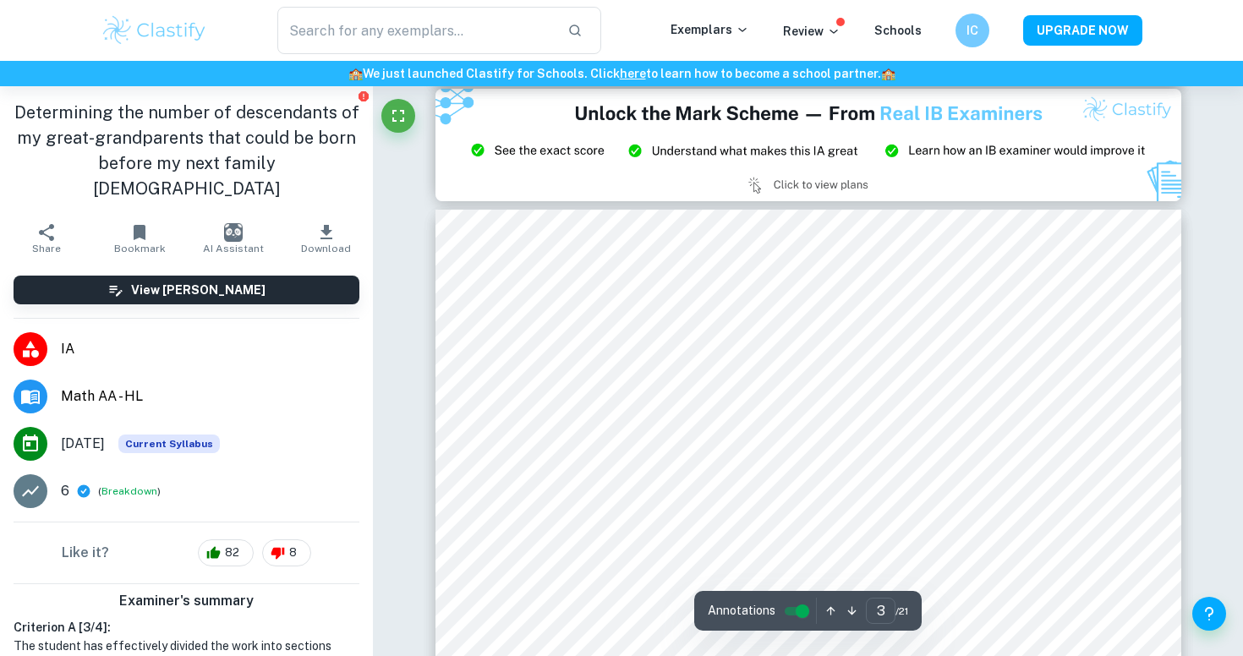
scroll to position [3267, 0]
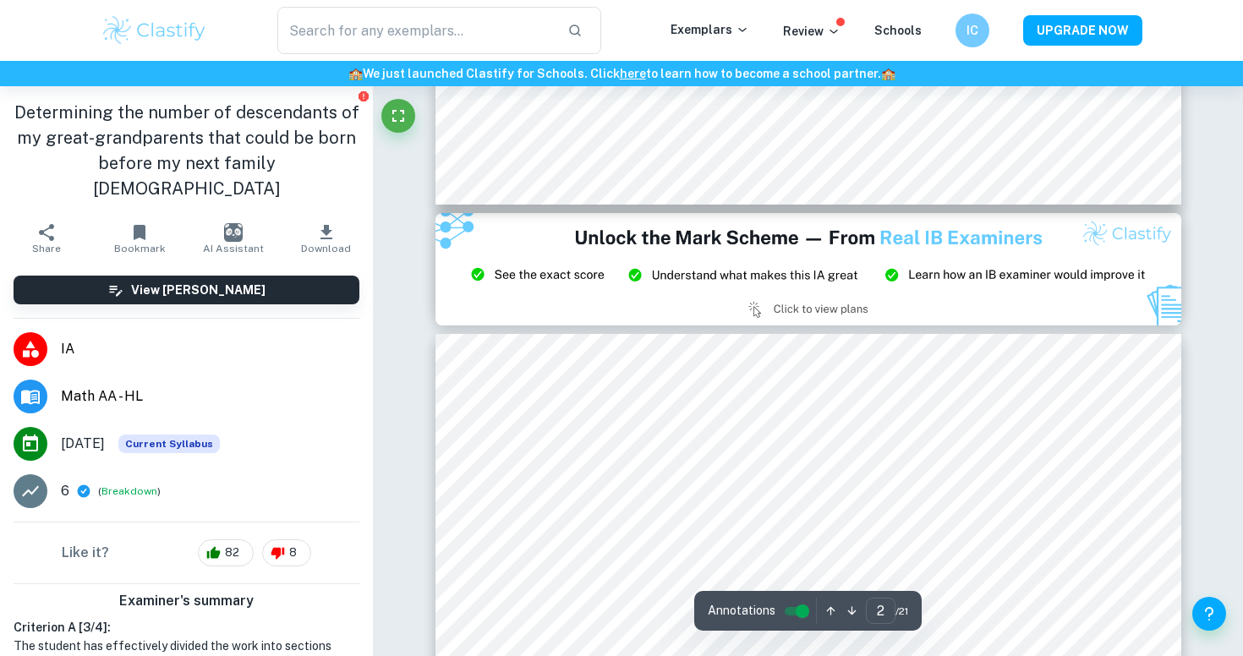
type input "3"
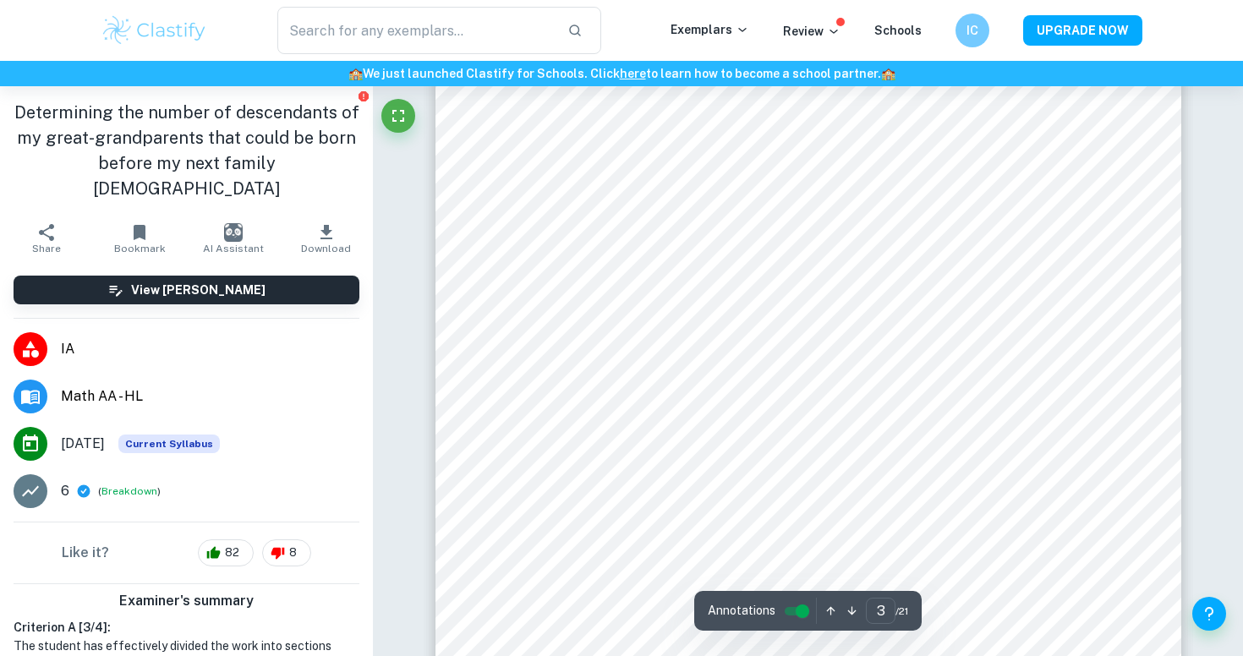
scroll to position [2428, 0]
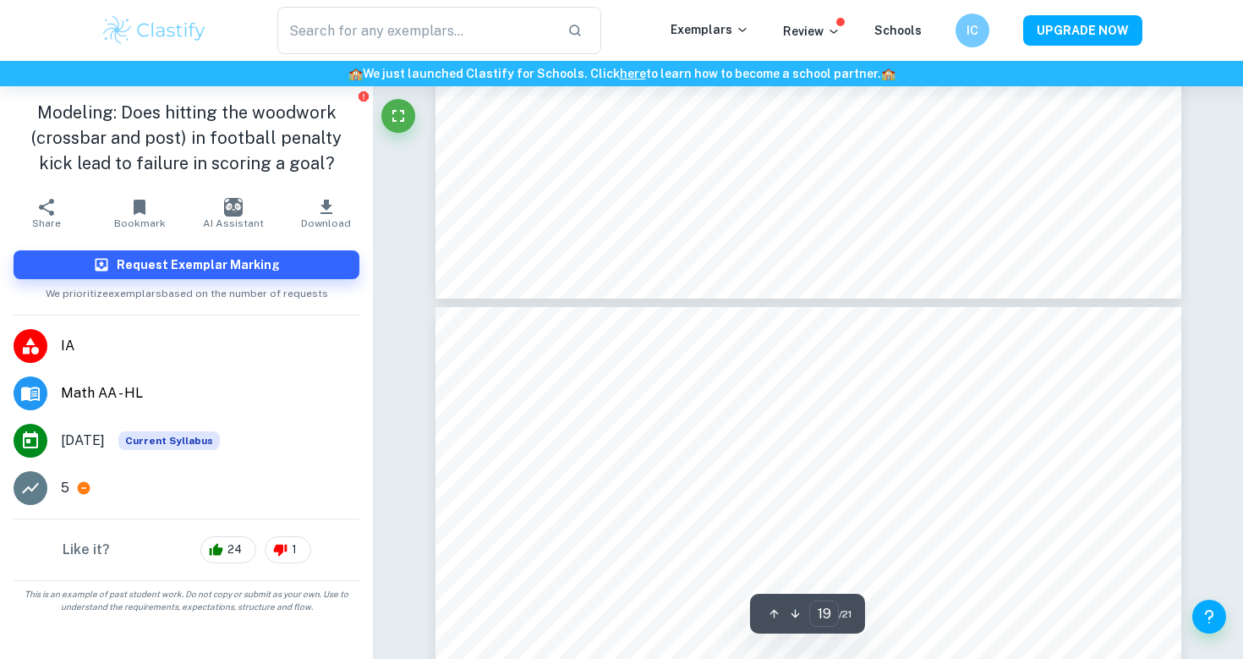
type input "20"
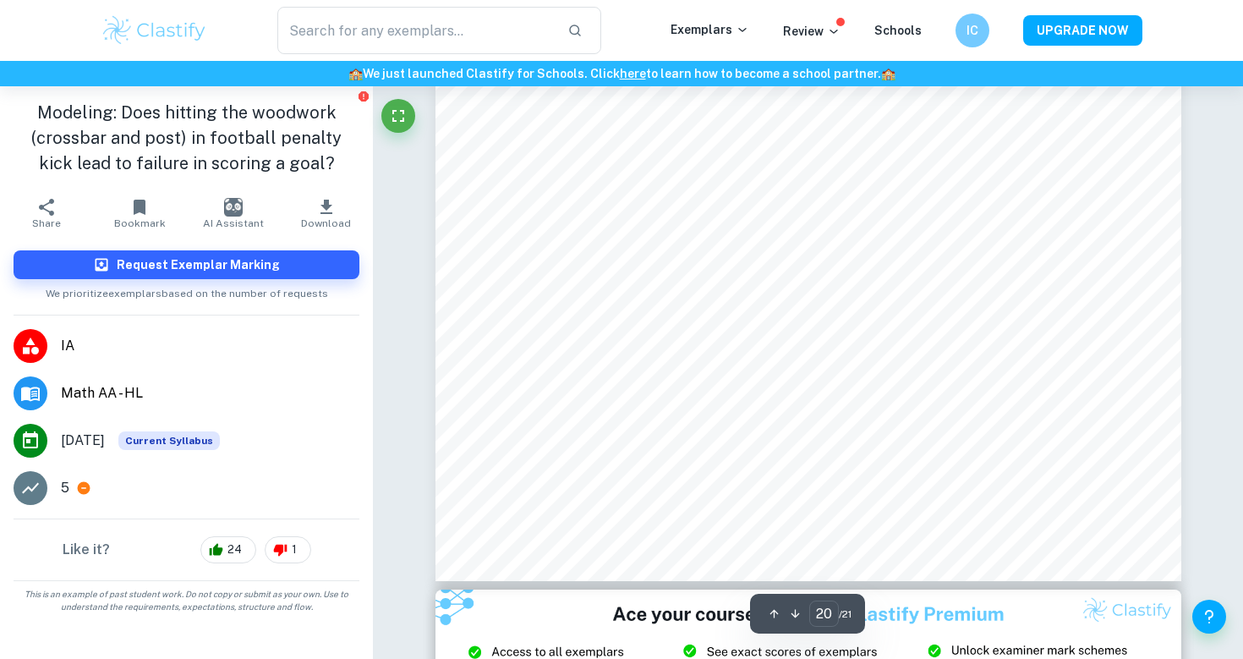
scroll to position [19483, 0]
